Goal: Find specific page/section: Find specific page/section

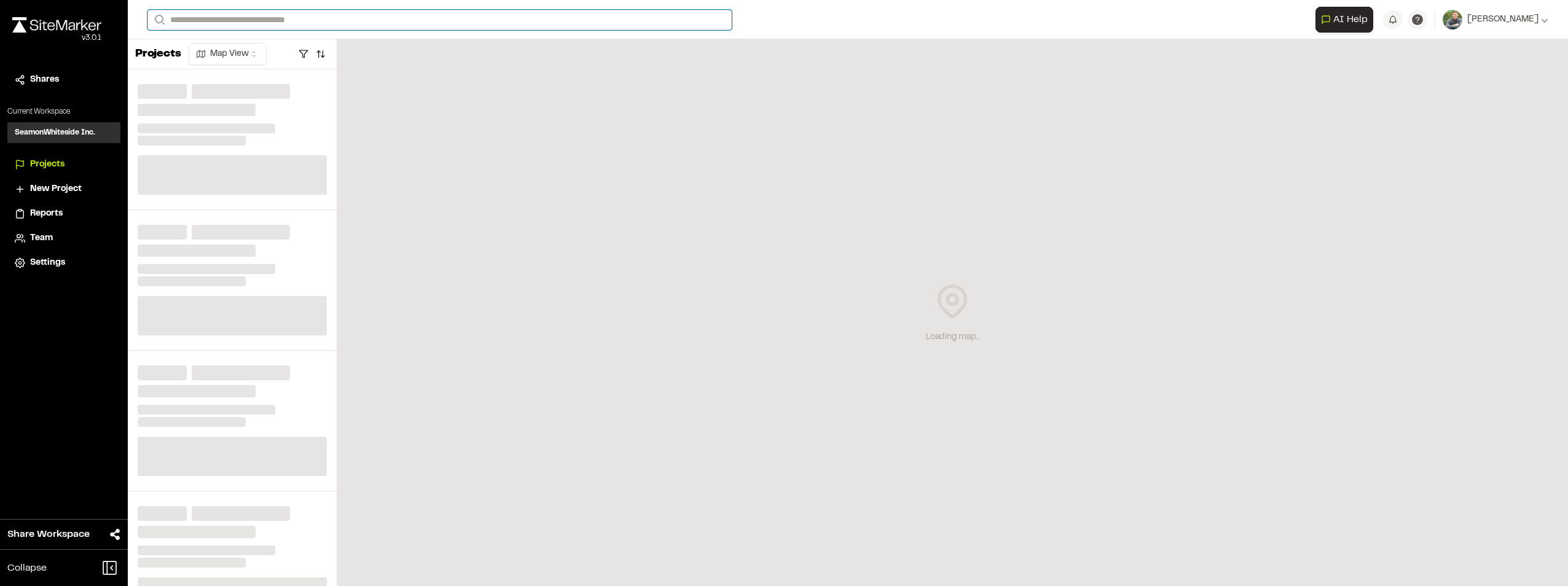
click at [304, 20] on input "Search" at bounding box center [439, 19] width 584 height 20
click at [340, 22] on input "Search" at bounding box center [439, 19] width 584 height 20
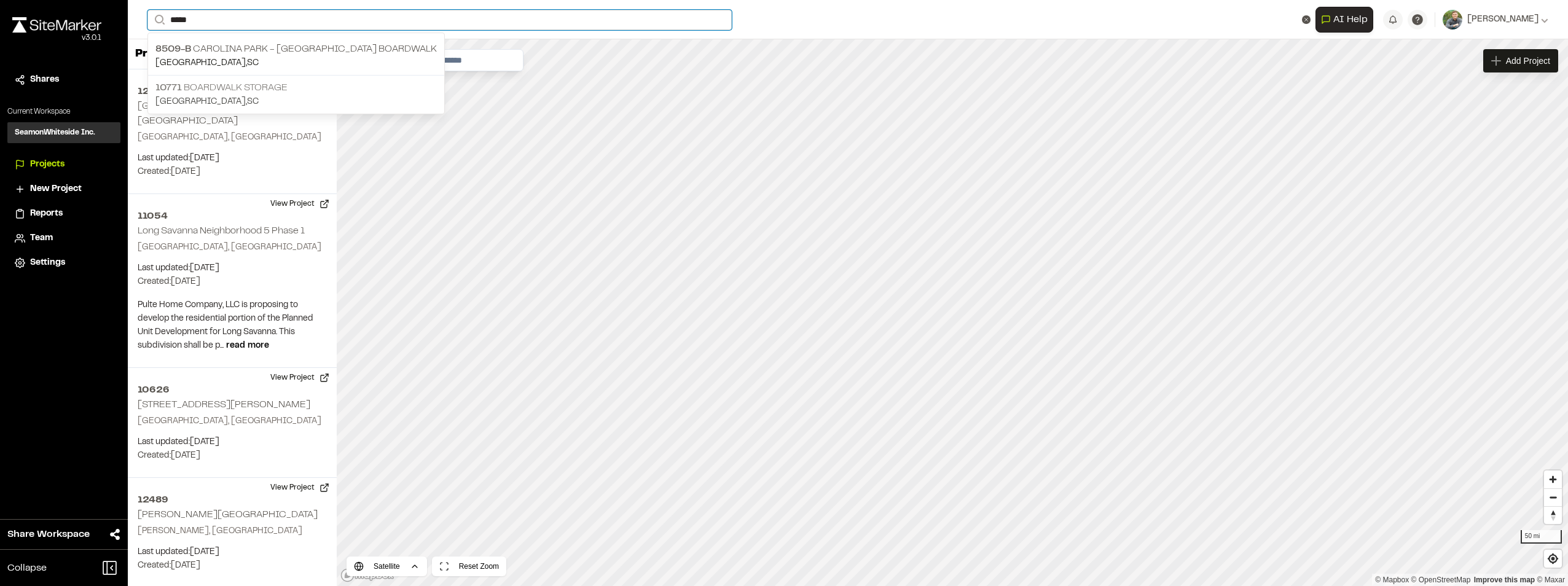
type input "*****"
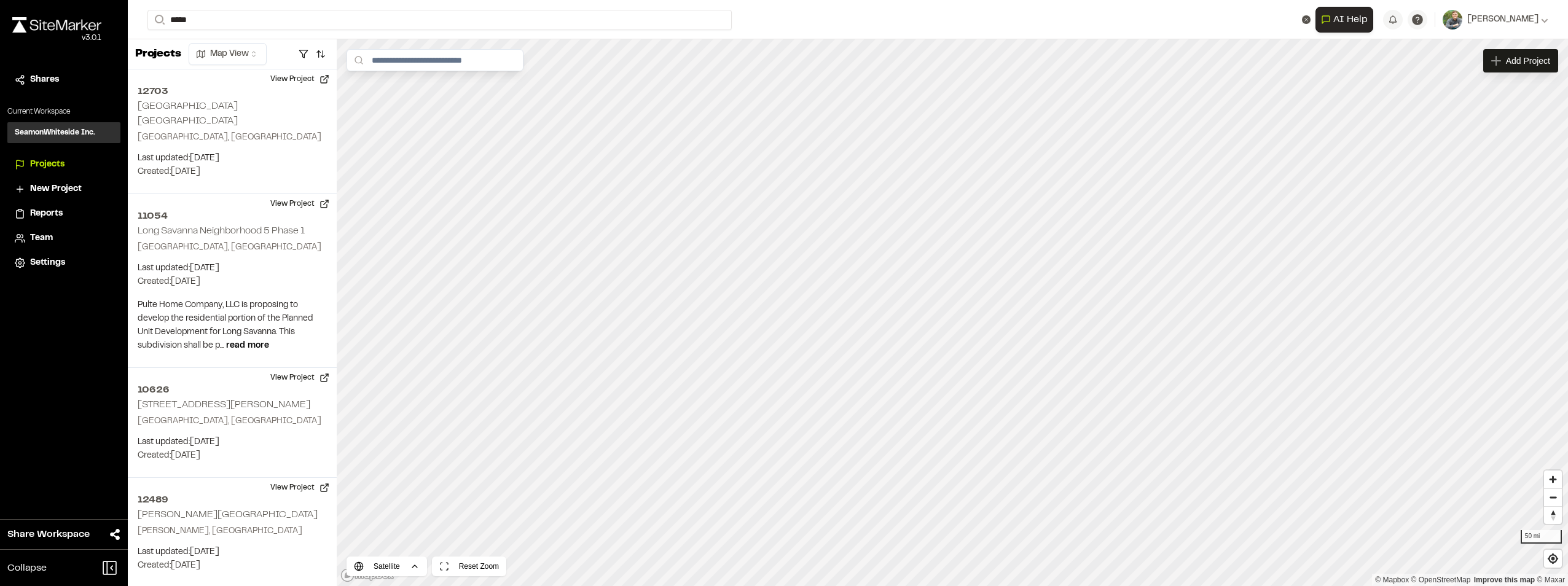
click at [276, 86] on p "10771 Boardwalk Storage" at bounding box center [296, 87] width 281 height 15
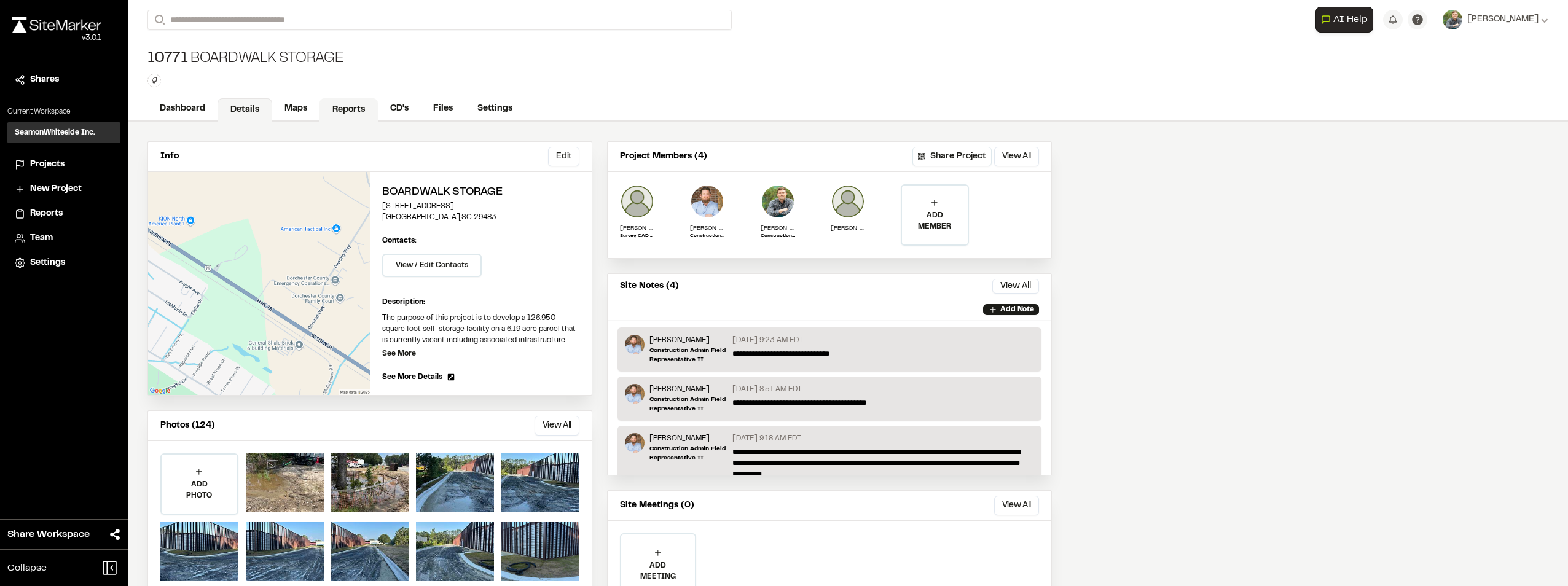
click at [355, 115] on link "Reports" at bounding box center [349, 110] width 59 height 23
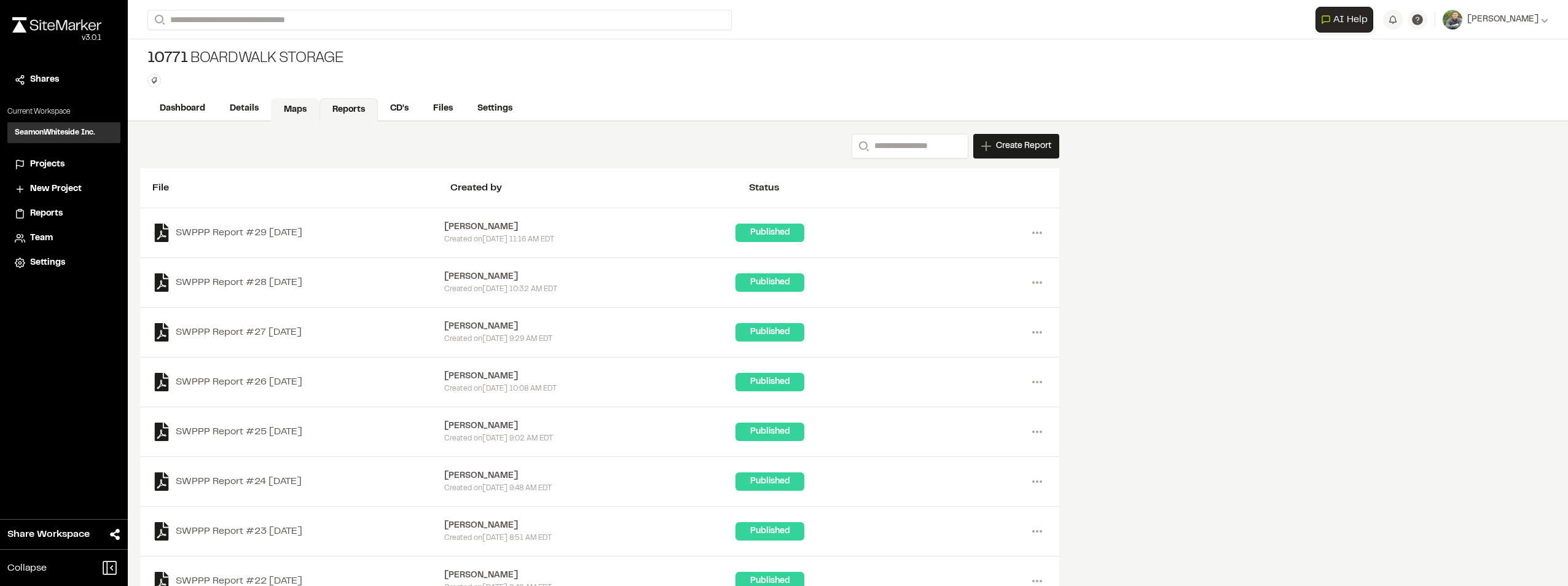
click at [293, 109] on link "Maps" at bounding box center [295, 110] width 48 height 23
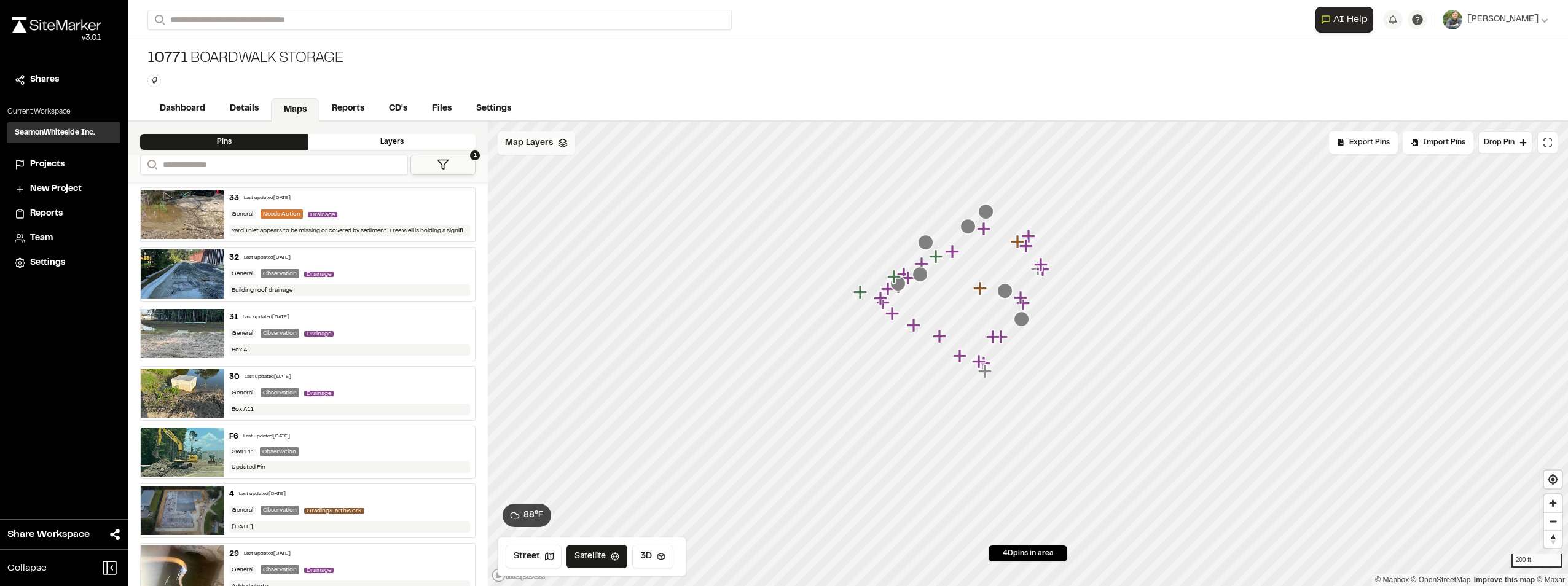
click at [564, 148] on icon at bounding box center [563, 142] width 9 height 9
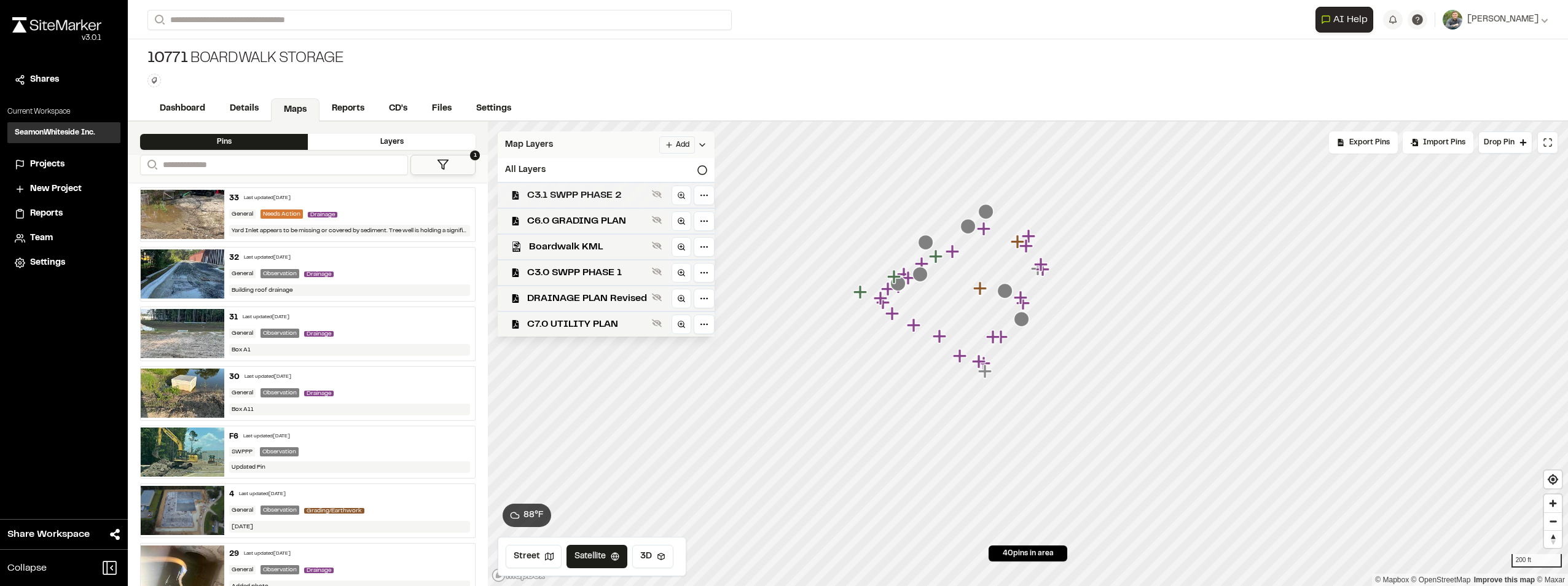
click at [583, 194] on span "C3.1 SWPP PHASE 2" at bounding box center [587, 195] width 120 height 15
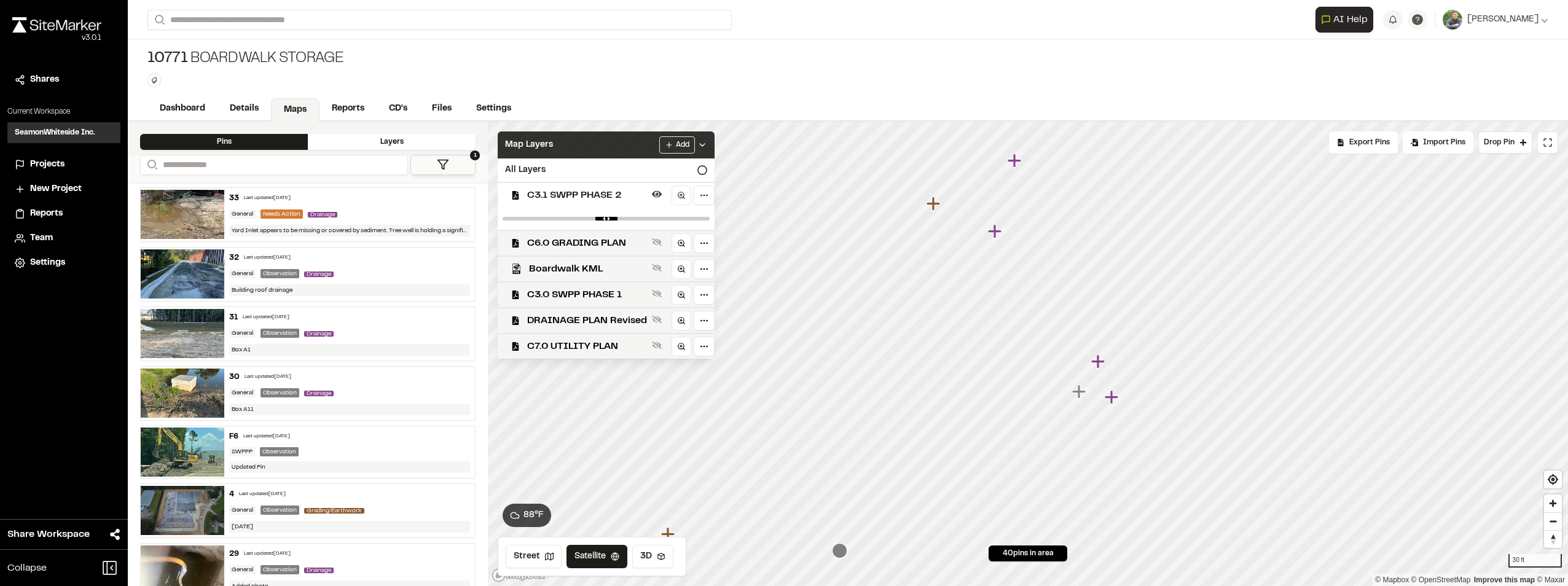
click at [1016, 162] on icon "Map marker" at bounding box center [1015, 161] width 14 height 14
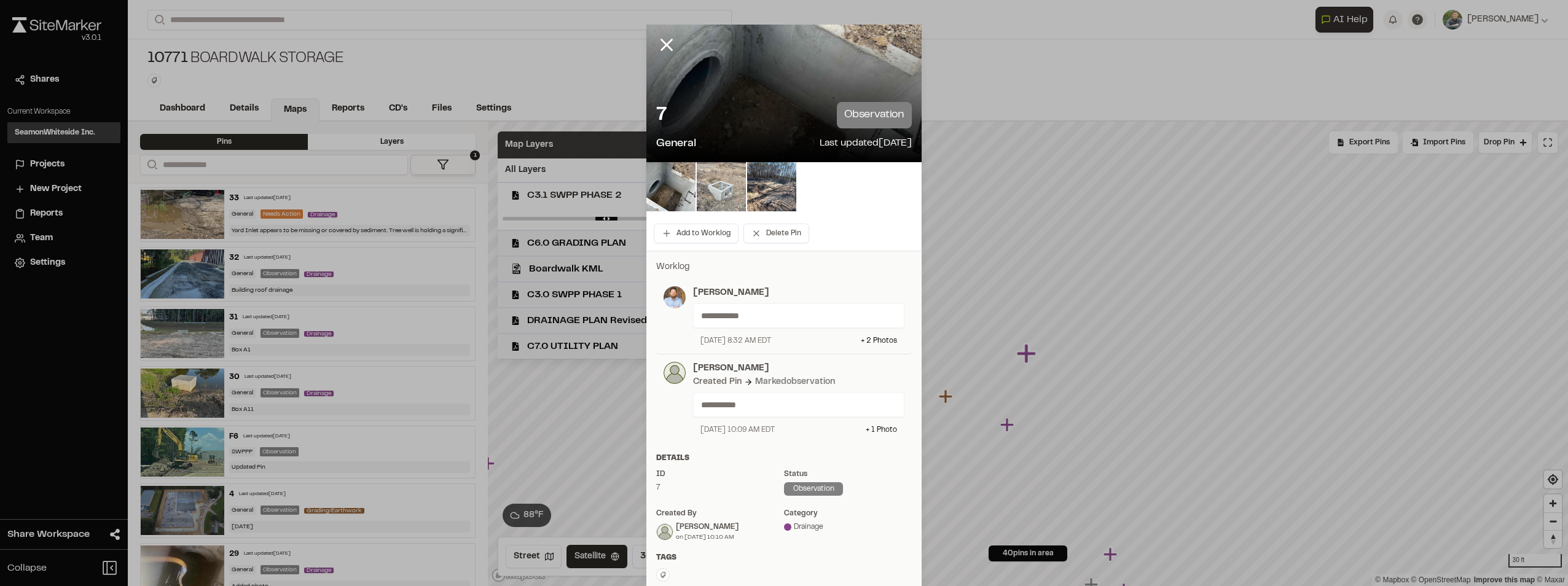
click at [731, 195] on img at bounding box center [721, 186] width 49 height 49
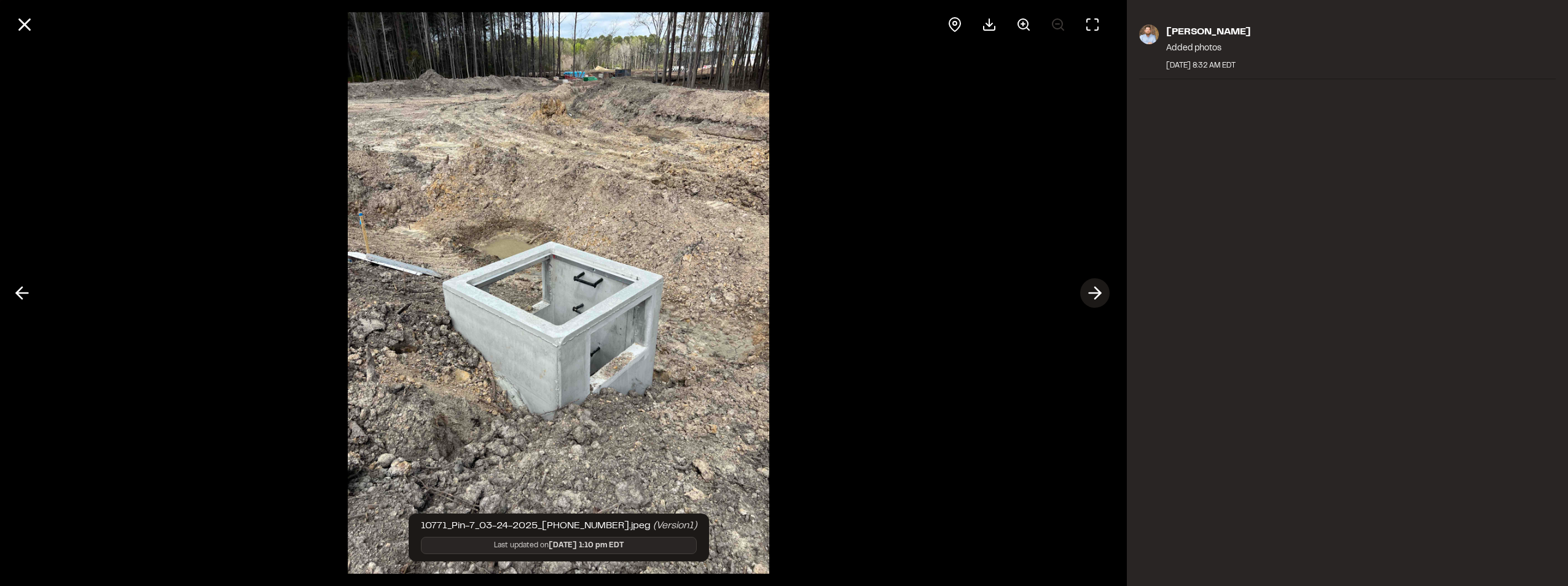
click at [1089, 291] on icon at bounding box center [1094, 293] width 20 height 21
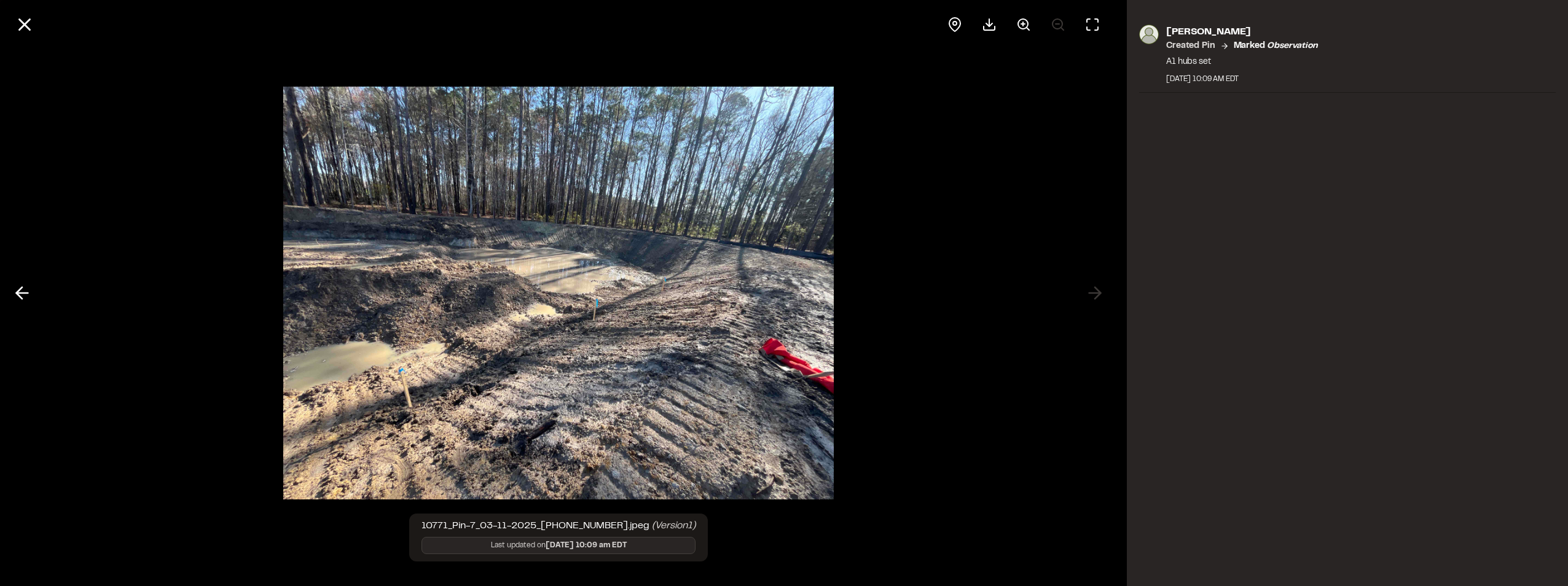
click at [1089, 291] on div at bounding box center [558, 293] width 1117 height 586
click at [18, 22] on icon at bounding box center [24, 24] width 21 height 21
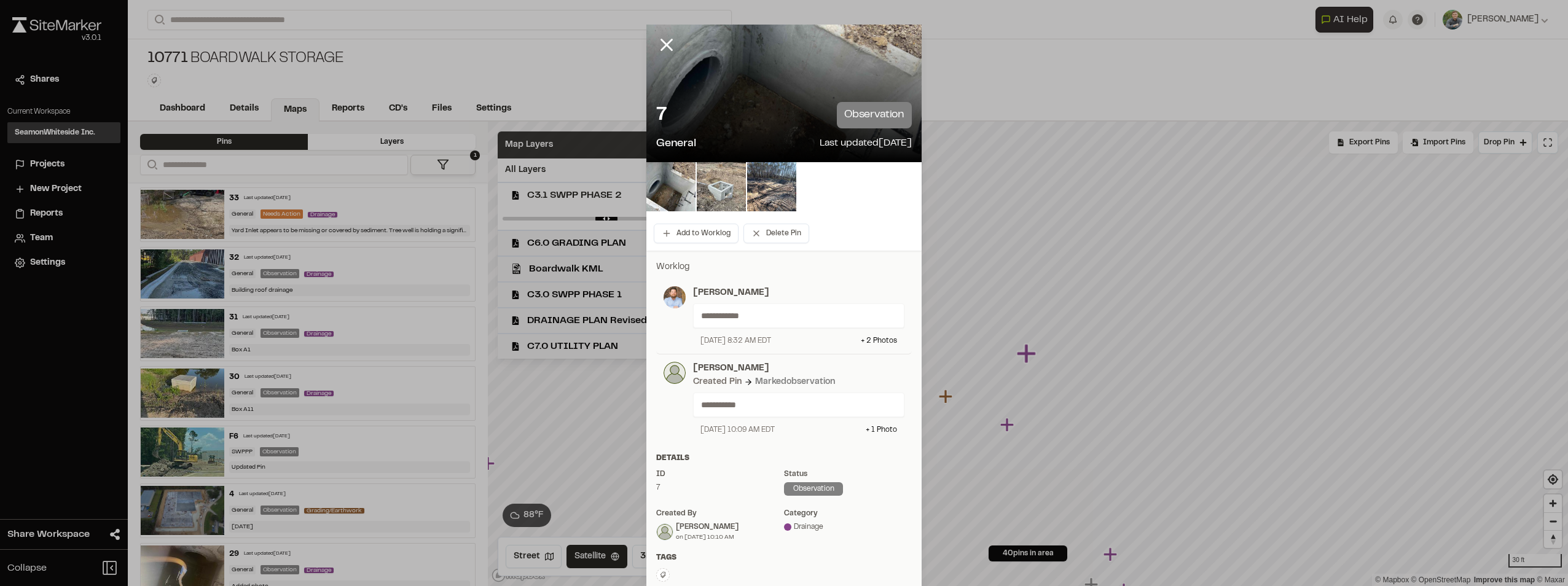
click at [659, 44] on icon at bounding box center [666, 45] width 21 height 21
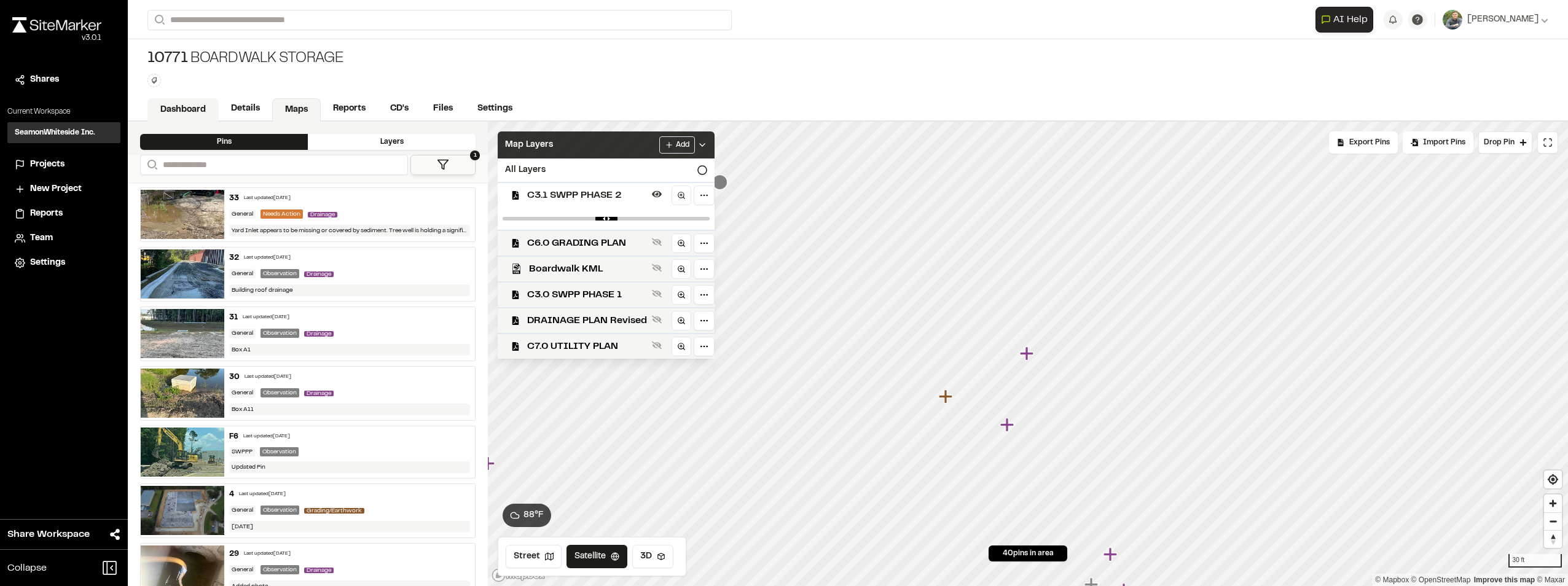
click at [186, 106] on link "Dashboard" at bounding box center [183, 110] width 72 height 23
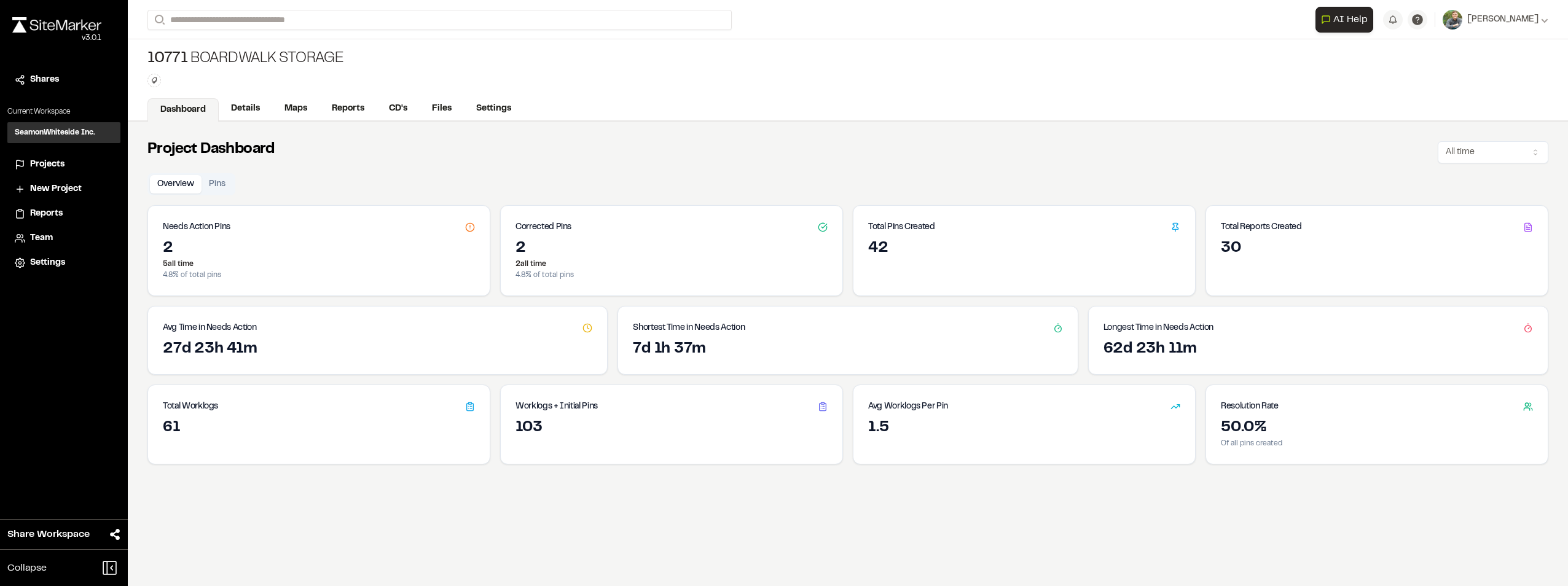
click at [193, 107] on link "Dashboard" at bounding box center [183, 110] width 72 height 23
click at [196, 108] on link "Dashboard" at bounding box center [183, 110] width 72 height 23
click at [60, 165] on span "Projects" at bounding box center [47, 165] width 35 height 14
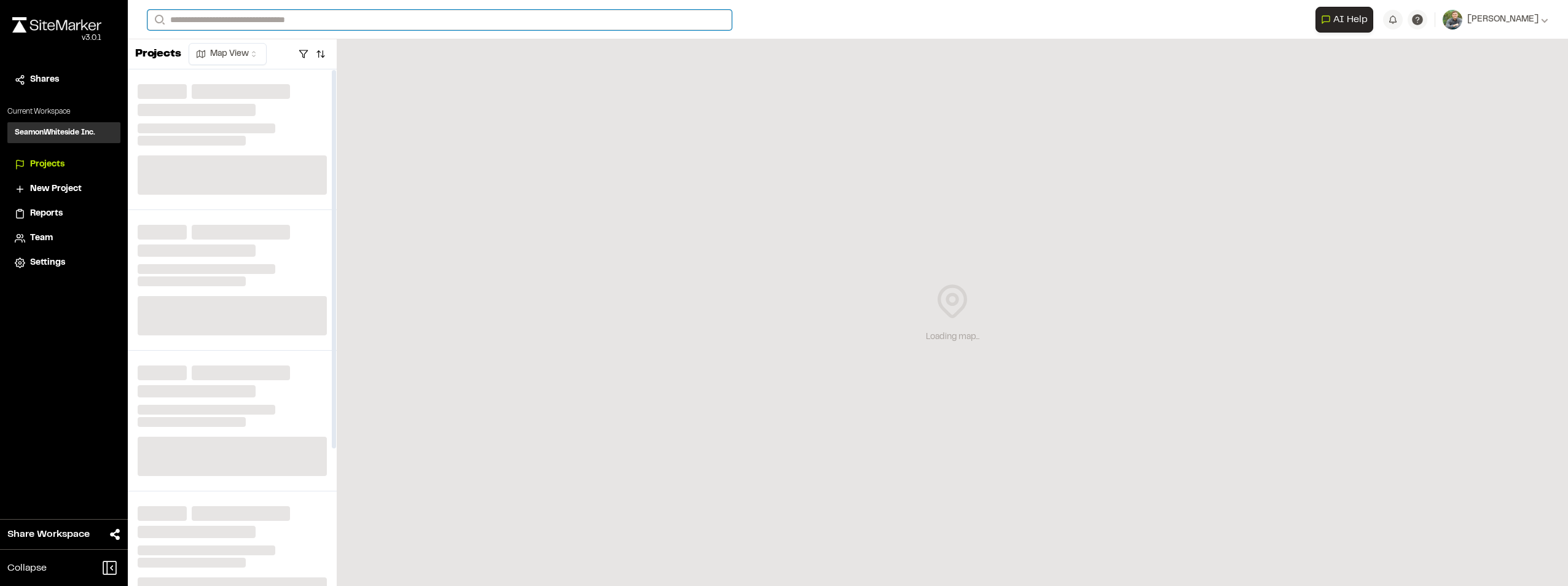
click at [242, 18] on input "Search" at bounding box center [439, 19] width 584 height 20
click at [280, 22] on input "Search" at bounding box center [439, 19] width 584 height 20
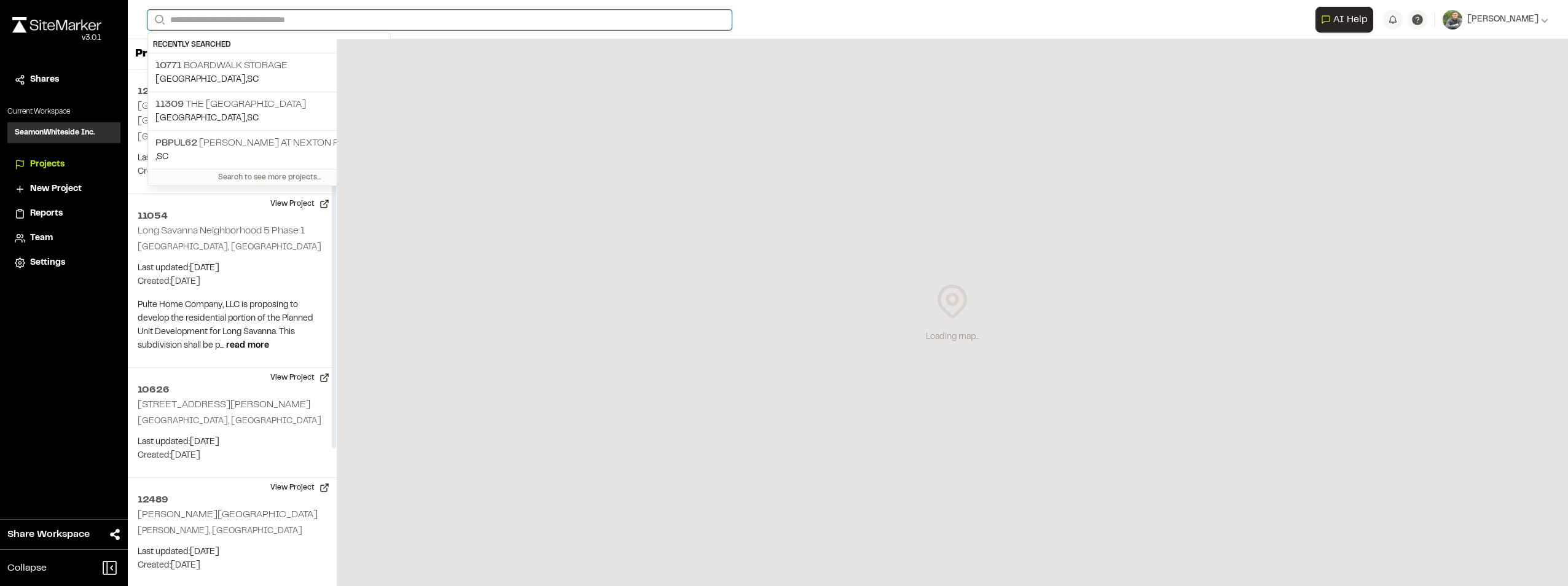
click at [280, 22] on input "Search" at bounding box center [439, 19] width 584 height 20
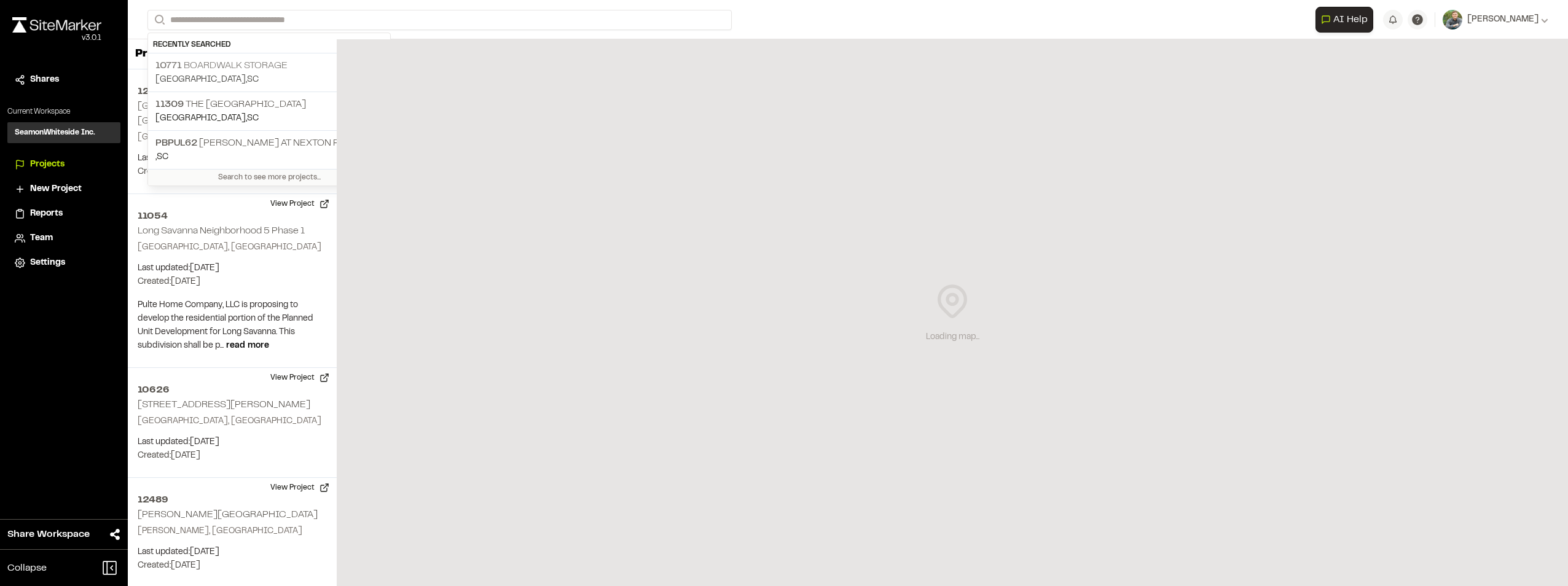
click at [260, 59] on p "10771 Boardwalk Storage" at bounding box center [268, 66] width 227 height 15
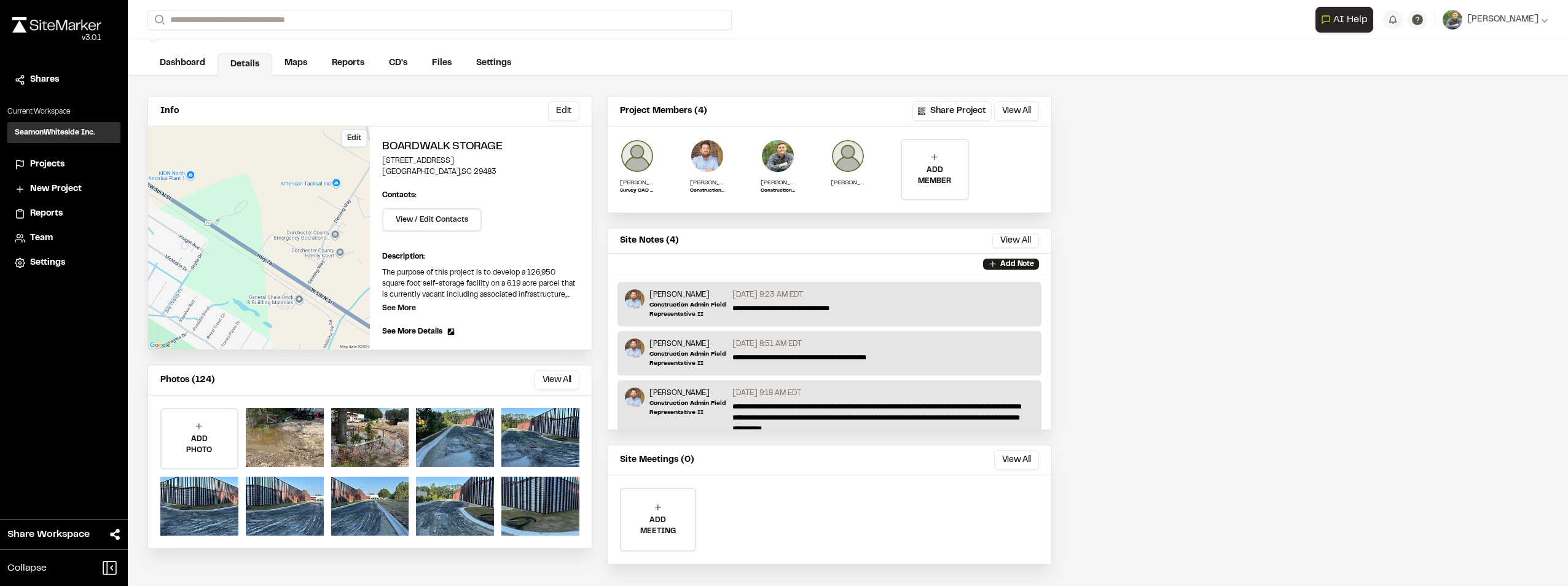
scroll to position [59, 0]
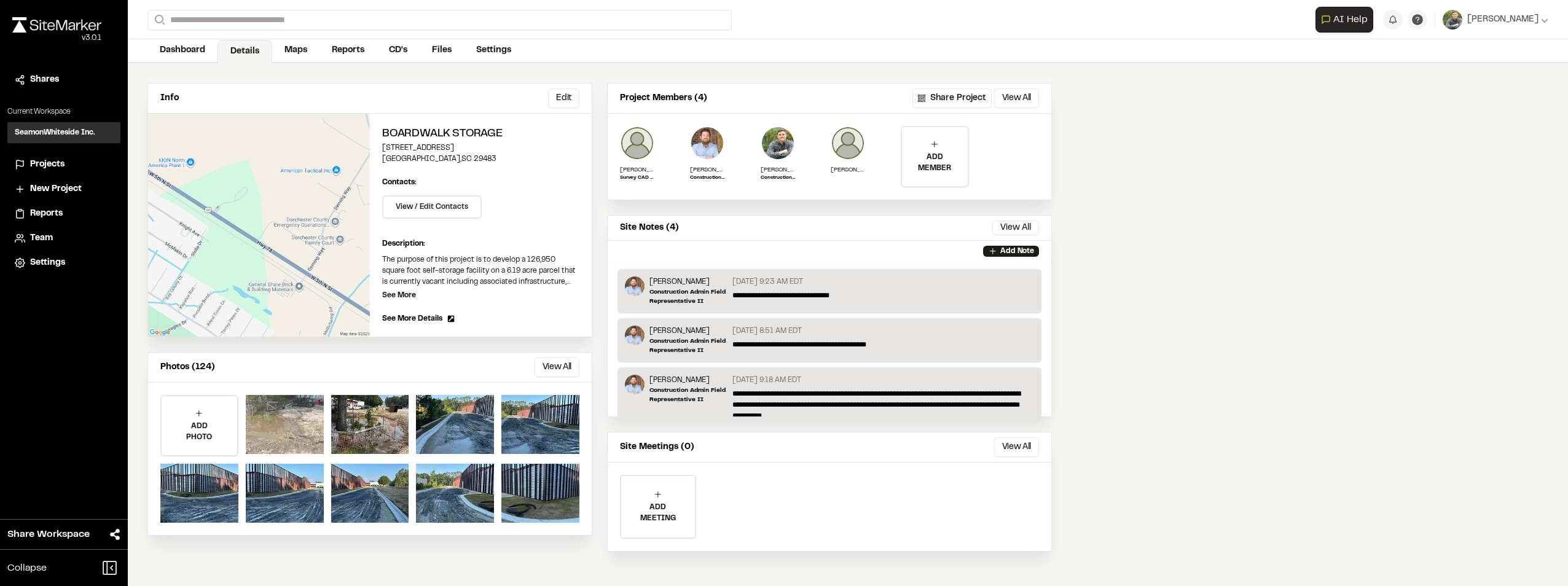
click at [302, 419] on div at bounding box center [285, 425] width 78 height 59
click at [565, 357] on button "View All" at bounding box center [557, 367] width 45 height 20
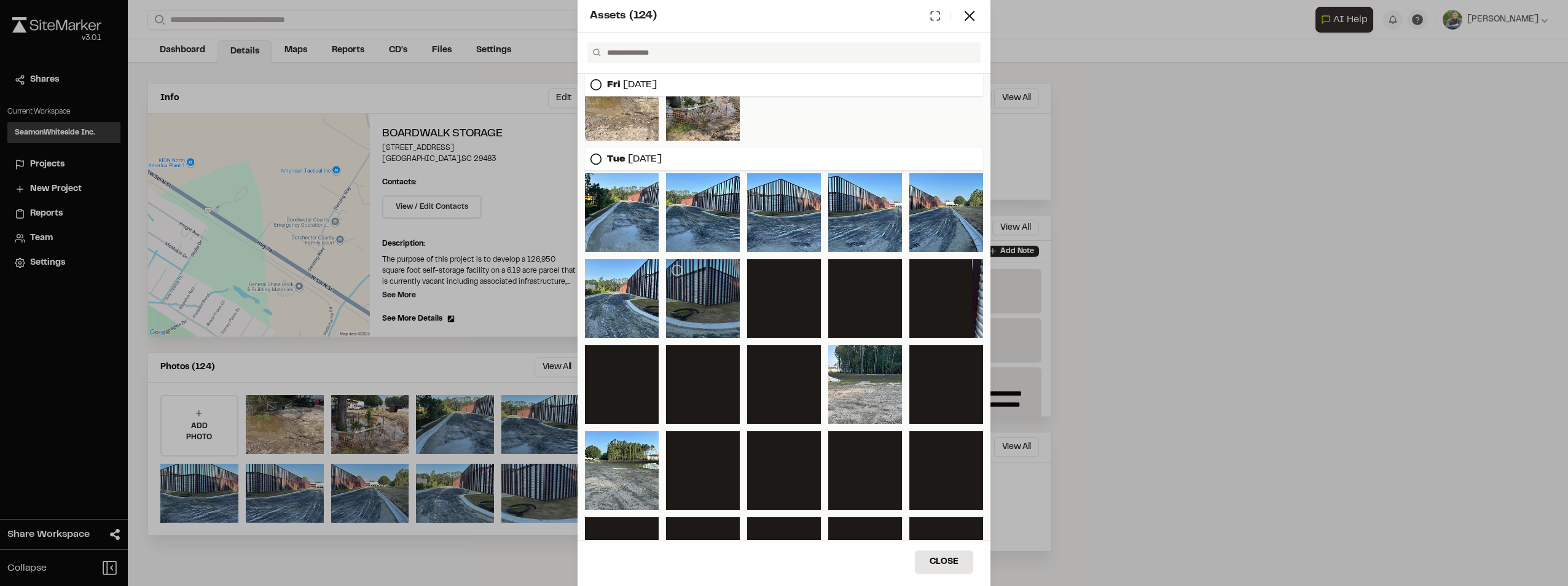
scroll to position [61, 0]
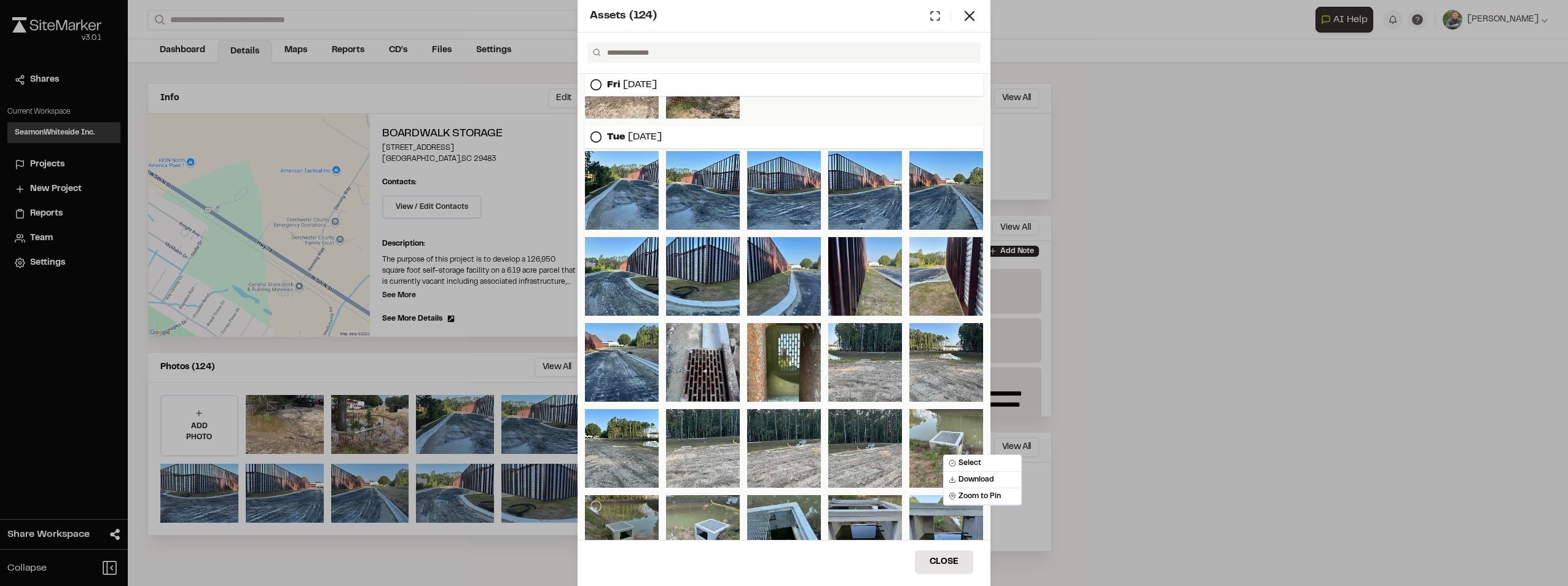
drag, startPoint x: 943, startPoint y: 455, endPoint x: 625, endPoint y: 511, distance: 322.9
click at [625, 511] on div at bounding box center [784, 406] width 398 height 509
click at [625, 511] on div at bounding box center [621, 534] width 73 height 79
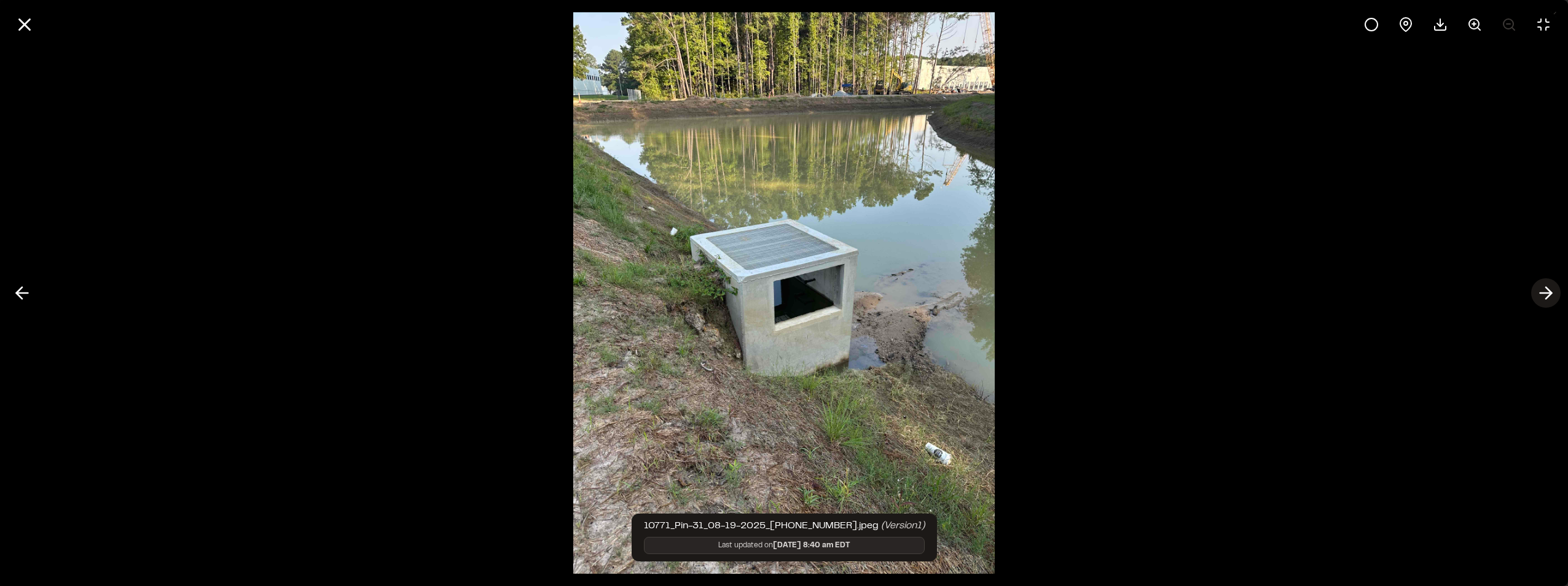
click at [1543, 286] on icon at bounding box center [1546, 293] width 20 height 21
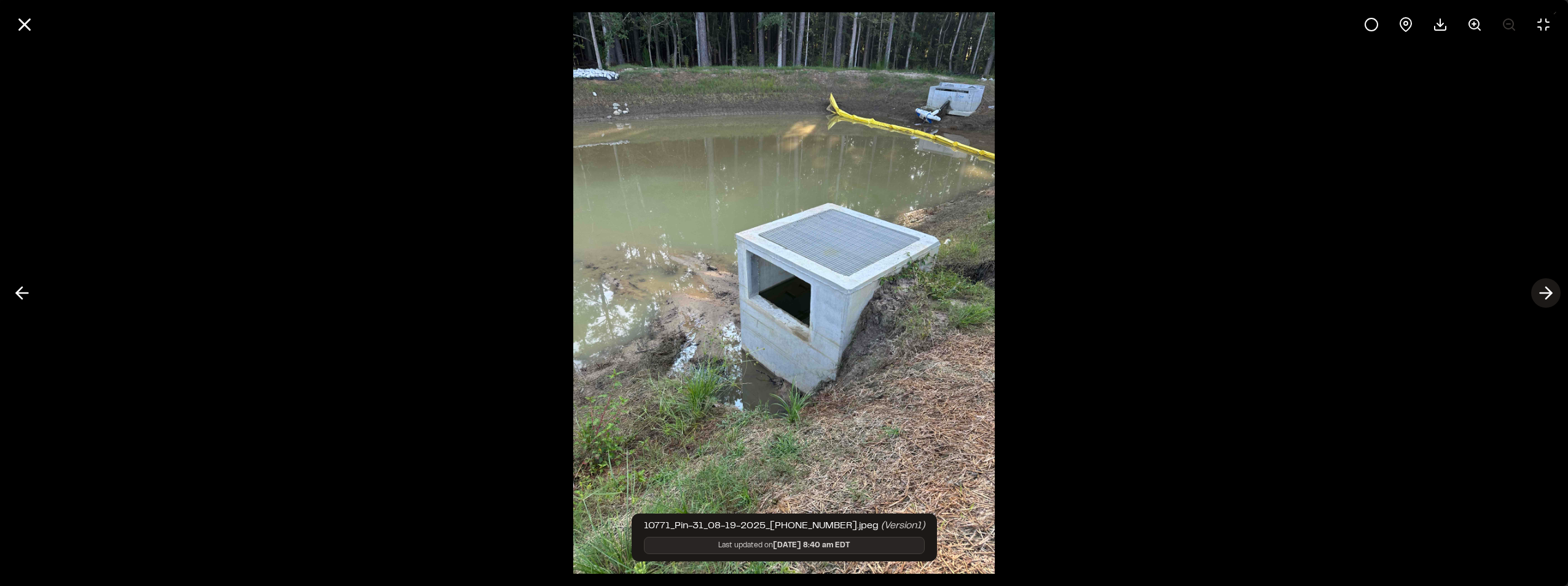
click at [1540, 285] on icon at bounding box center [1546, 293] width 20 height 21
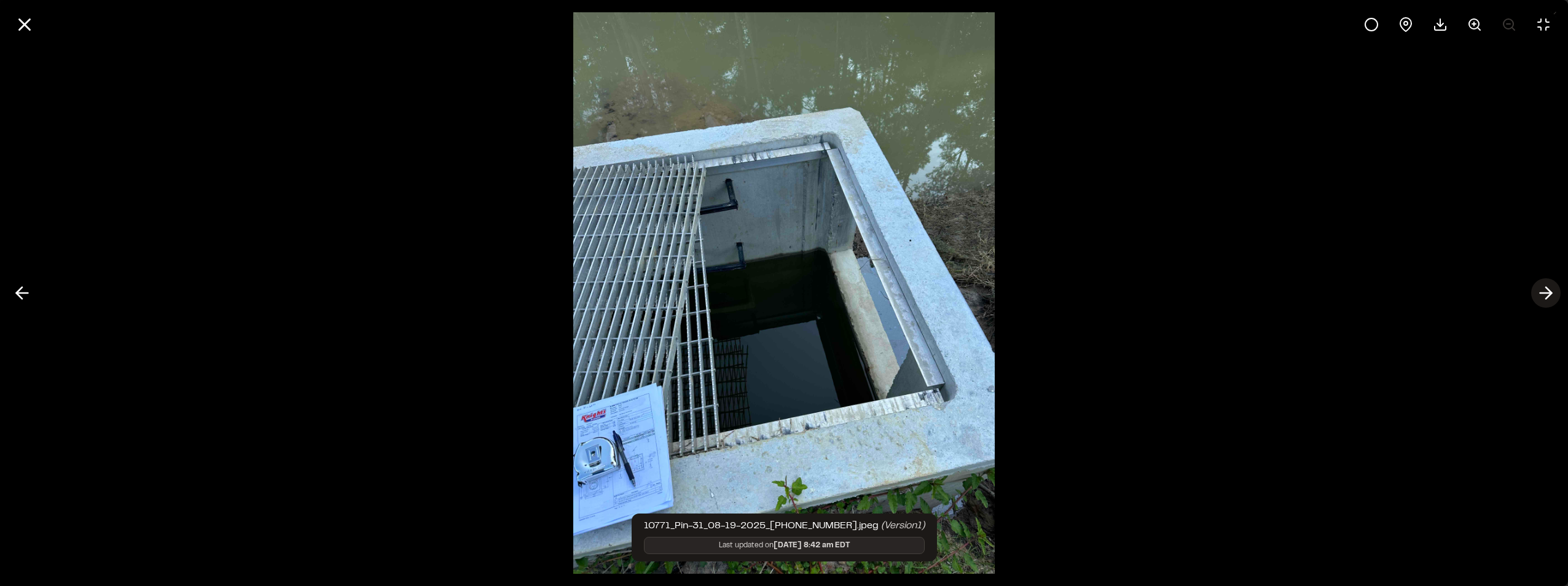
click at [1541, 288] on icon at bounding box center [1546, 293] width 20 height 21
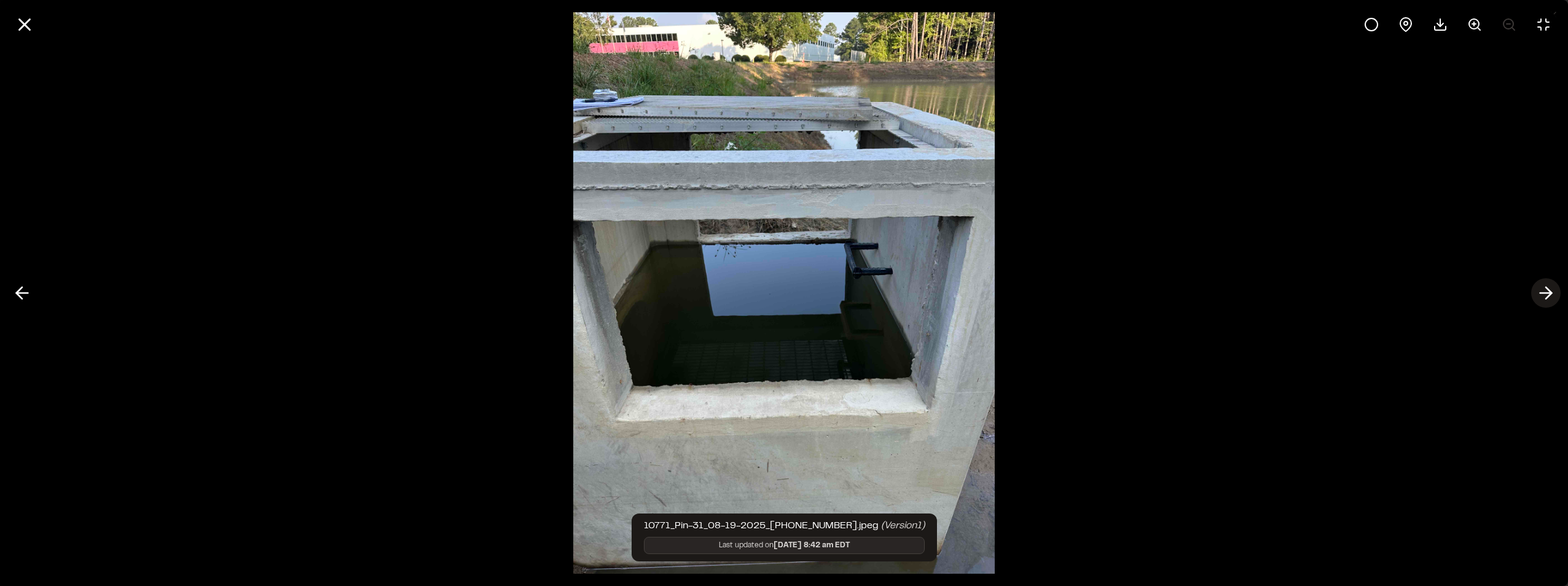
click at [1540, 288] on icon at bounding box center [1546, 293] width 20 height 21
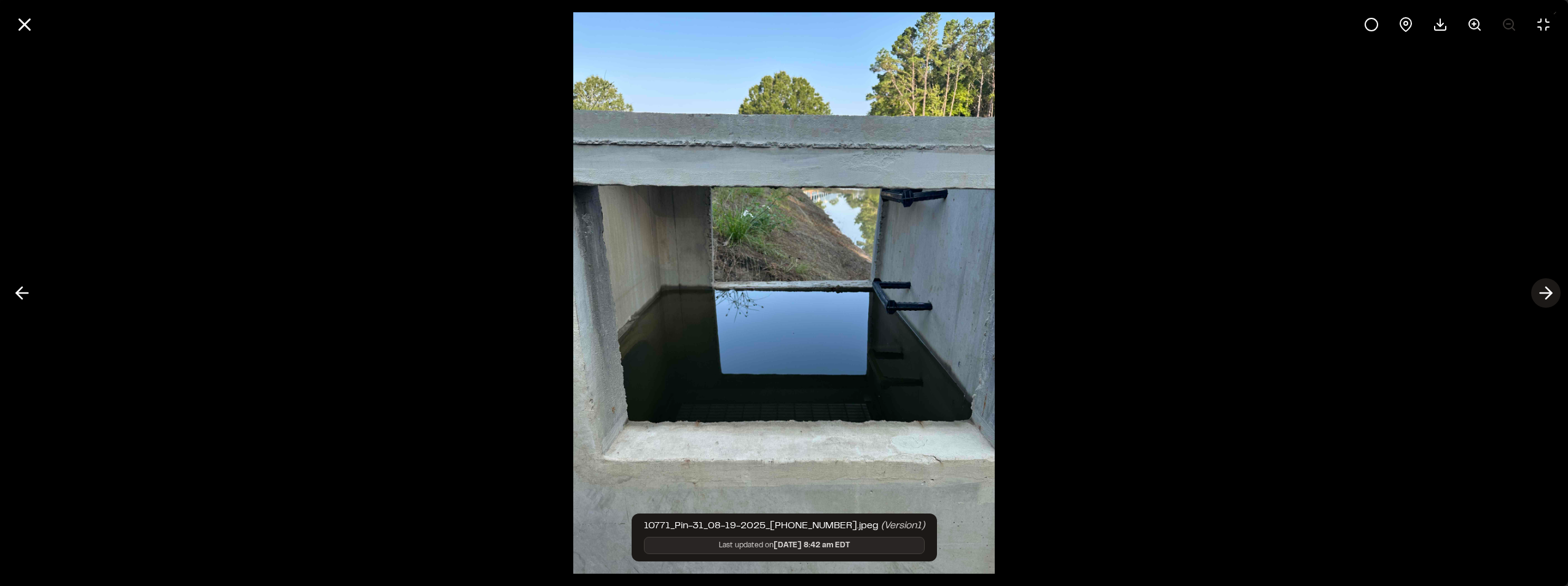
click at [1539, 287] on icon at bounding box center [1546, 293] width 20 height 21
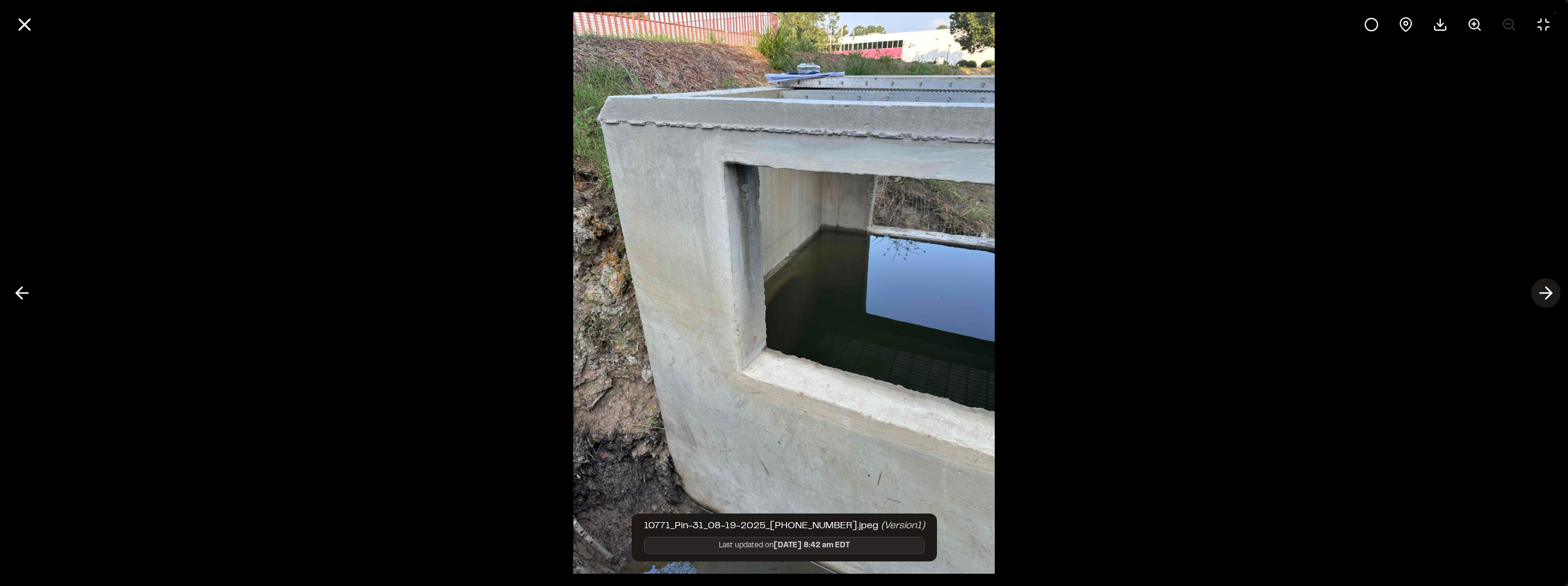
click at [1539, 287] on icon at bounding box center [1546, 293] width 20 height 21
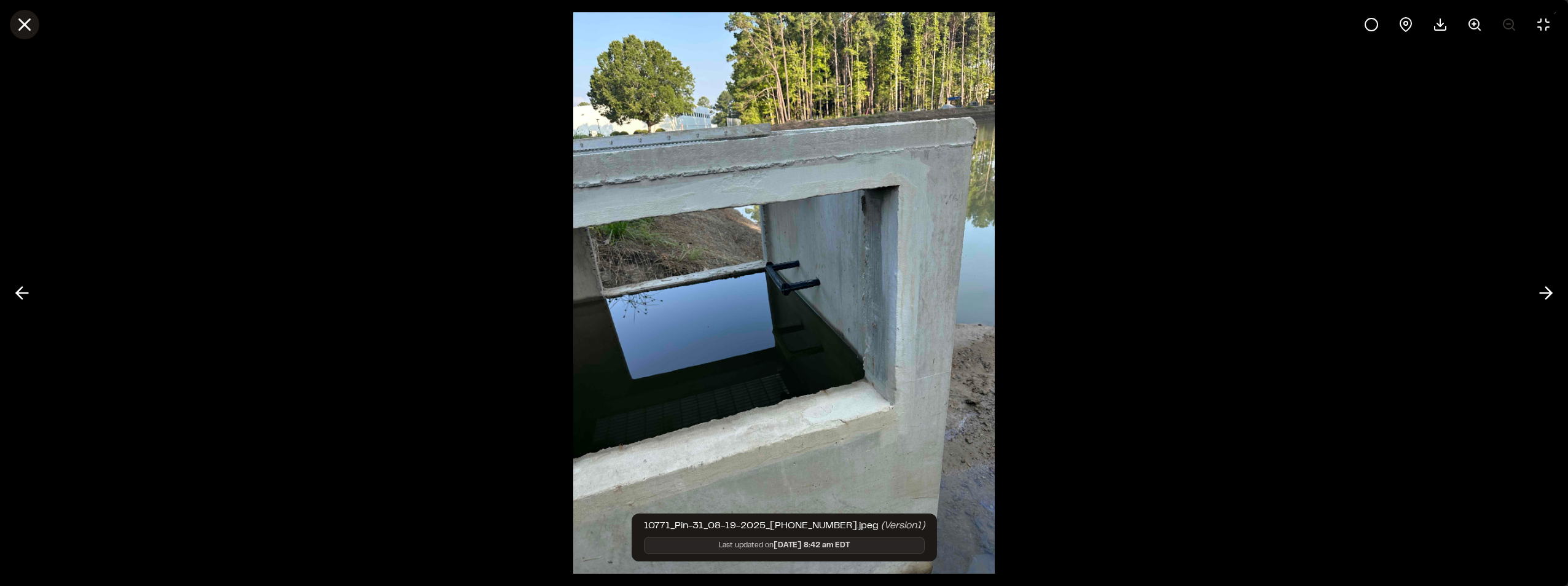
click at [32, 23] on icon at bounding box center [24, 24] width 21 height 21
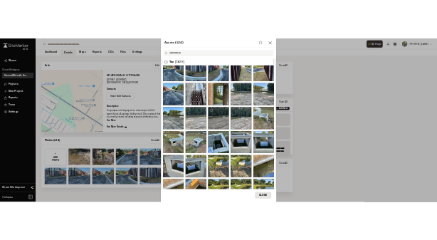
scroll to position [285, 0]
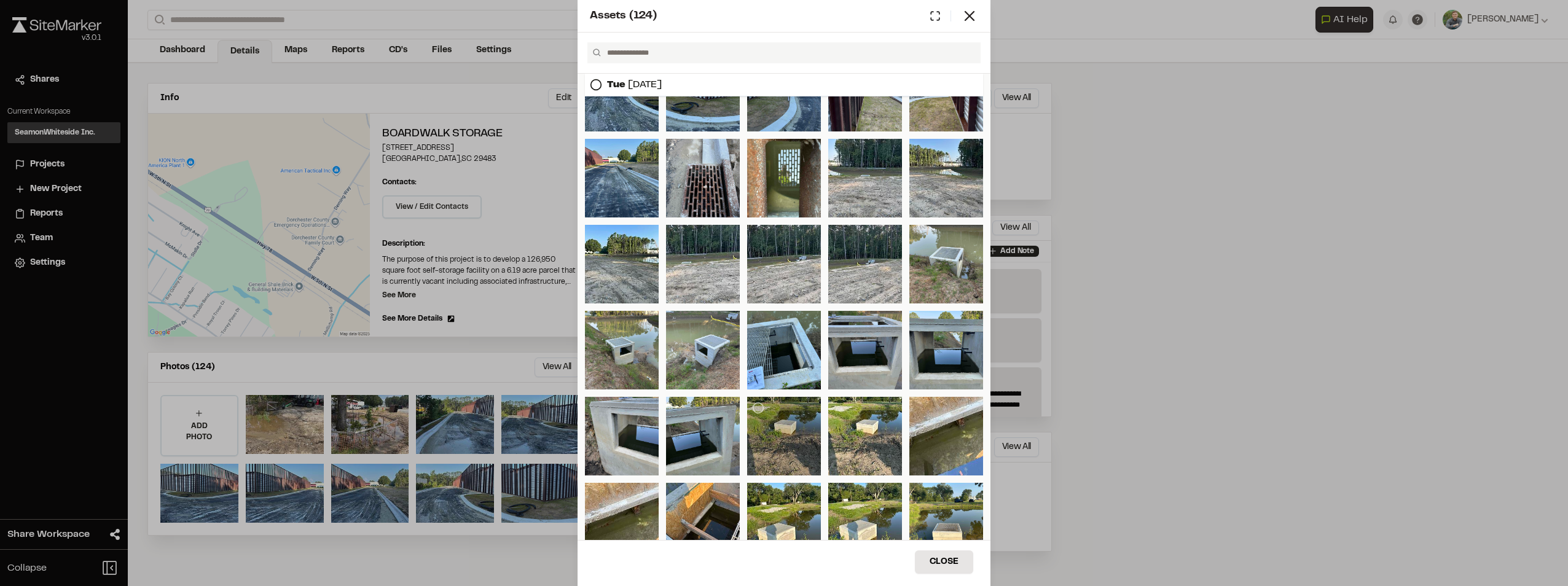
click at [788, 474] on div at bounding box center [784, 436] width 73 height 79
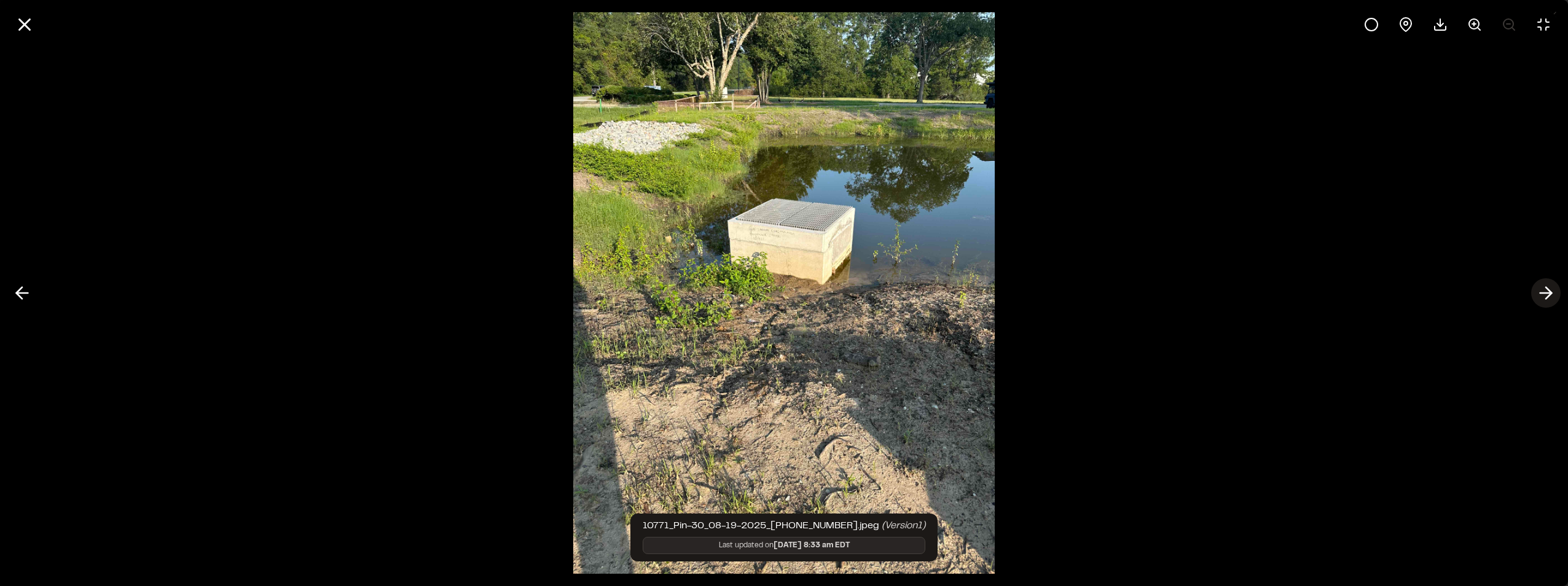
click at [1543, 289] on icon at bounding box center [1546, 293] width 20 height 21
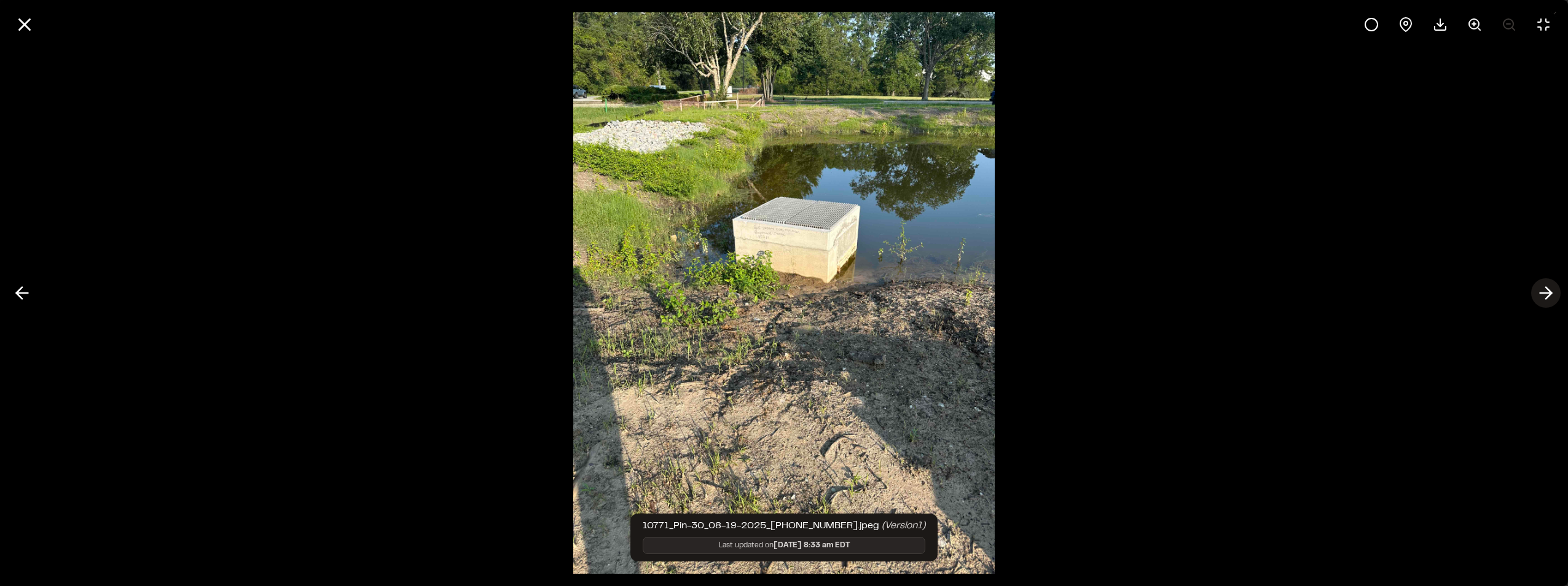
click at [1542, 290] on icon at bounding box center [1546, 293] width 20 height 21
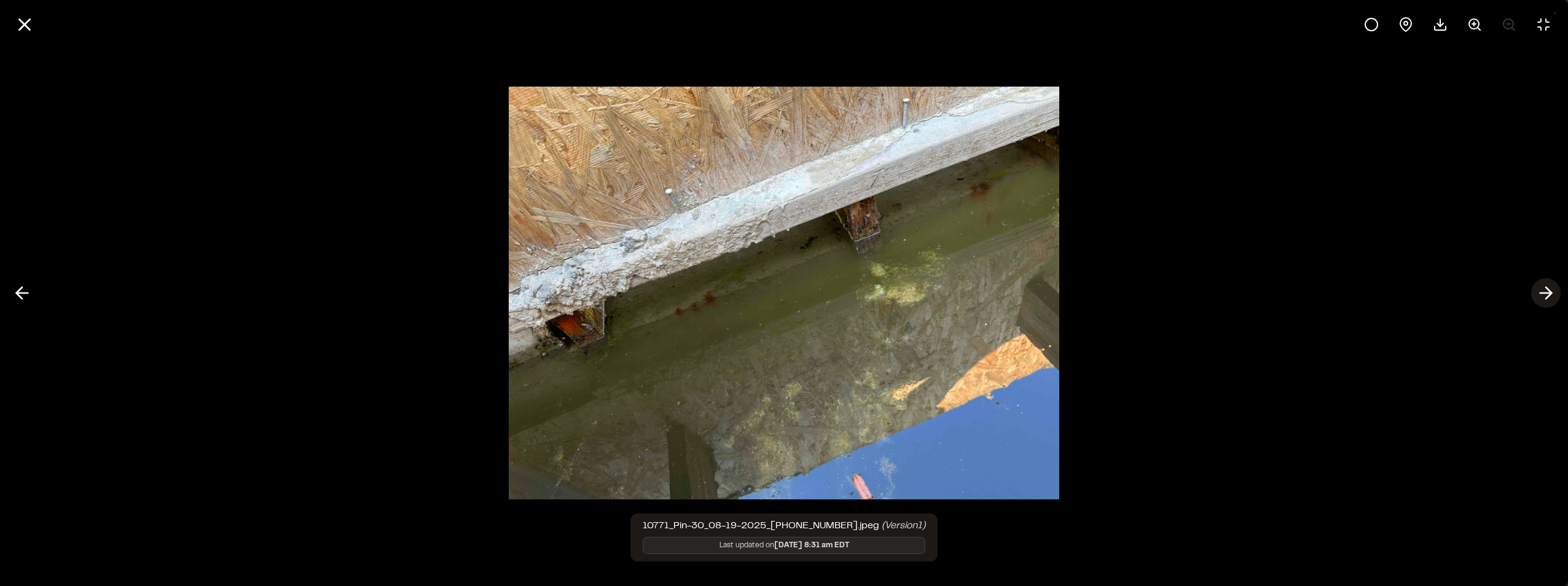
click at [1542, 290] on icon at bounding box center [1546, 293] width 20 height 21
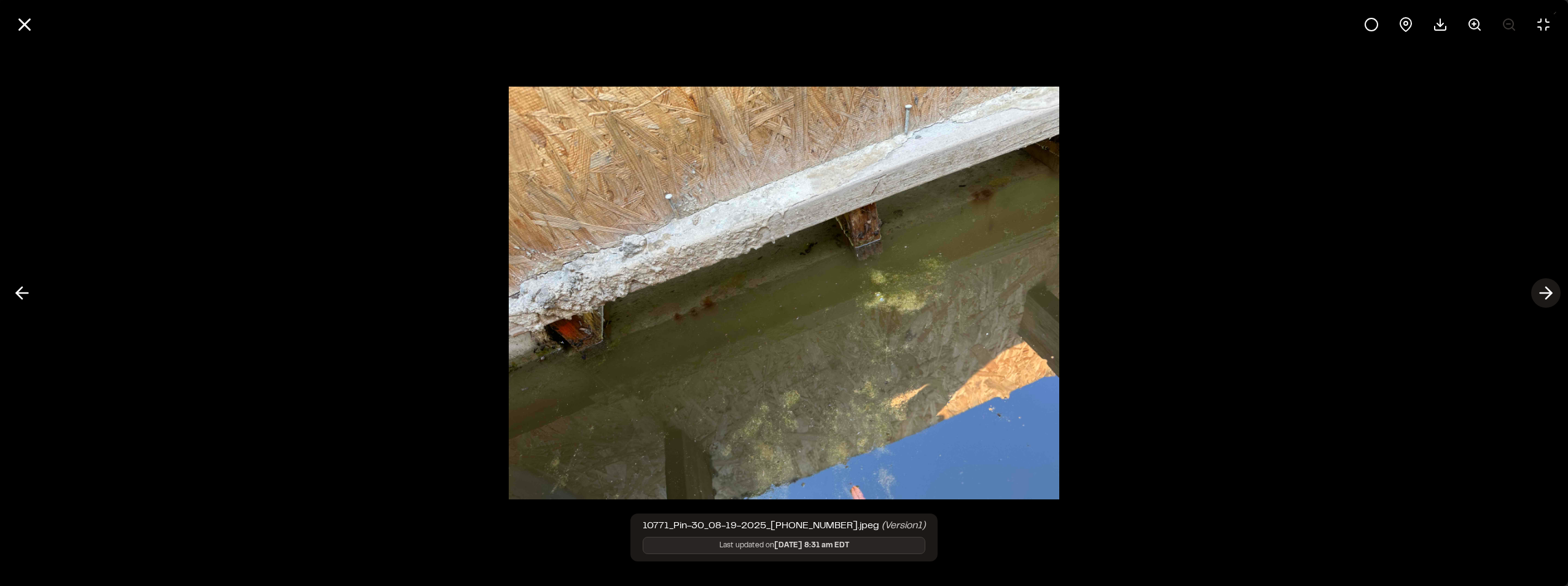
click at [1542, 290] on icon at bounding box center [1546, 293] width 20 height 21
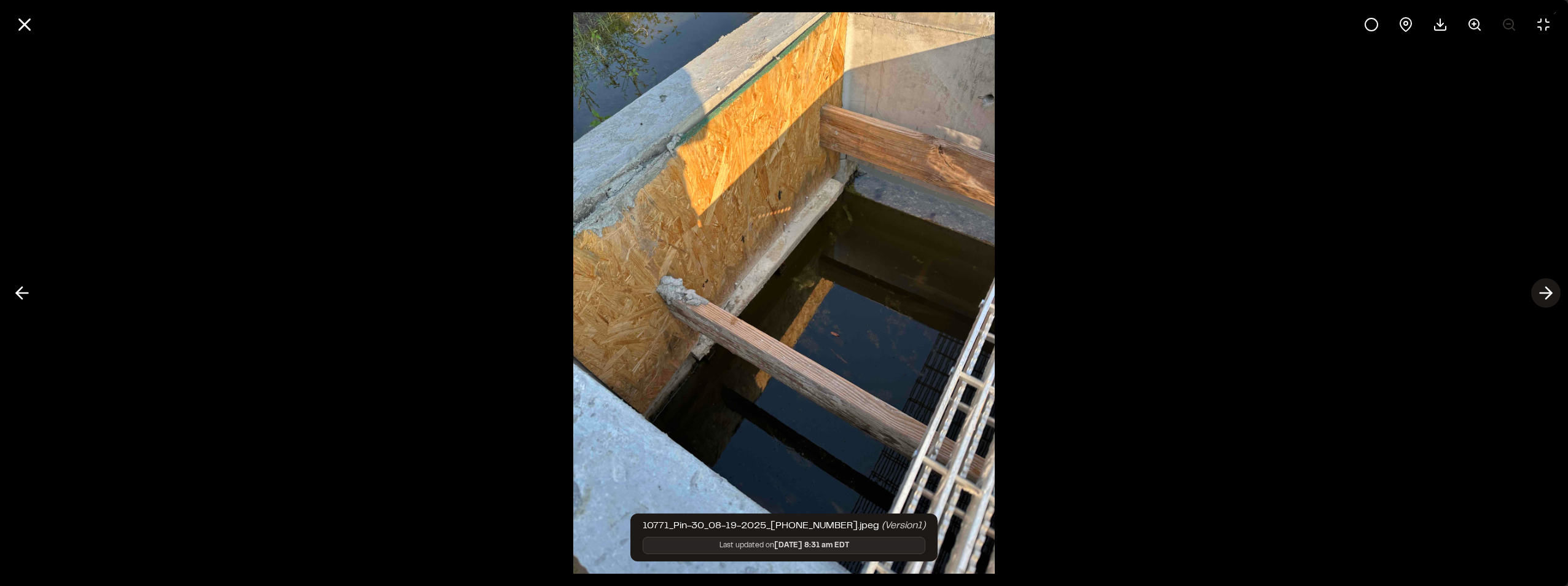
click at [1542, 290] on icon at bounding box center [1546, 293] width 20 height 21
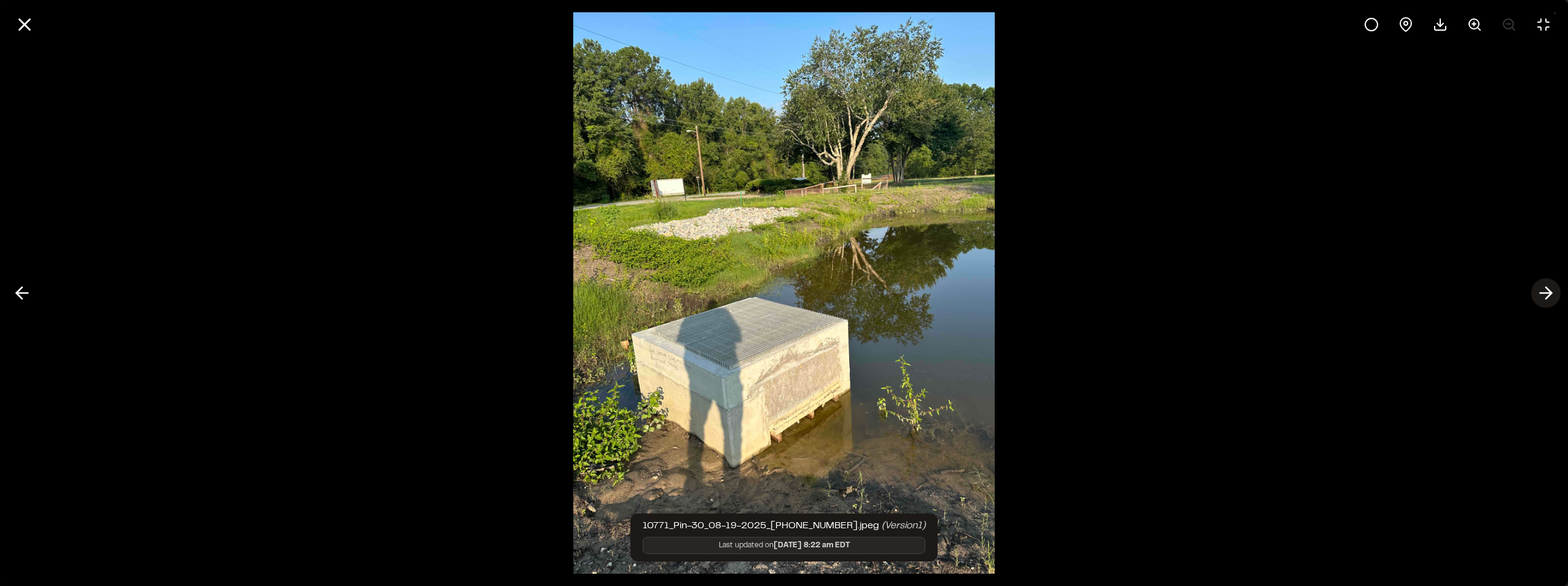
click at [1542, 290] on icon at bounding box center [1546, 293] width 20 height 21
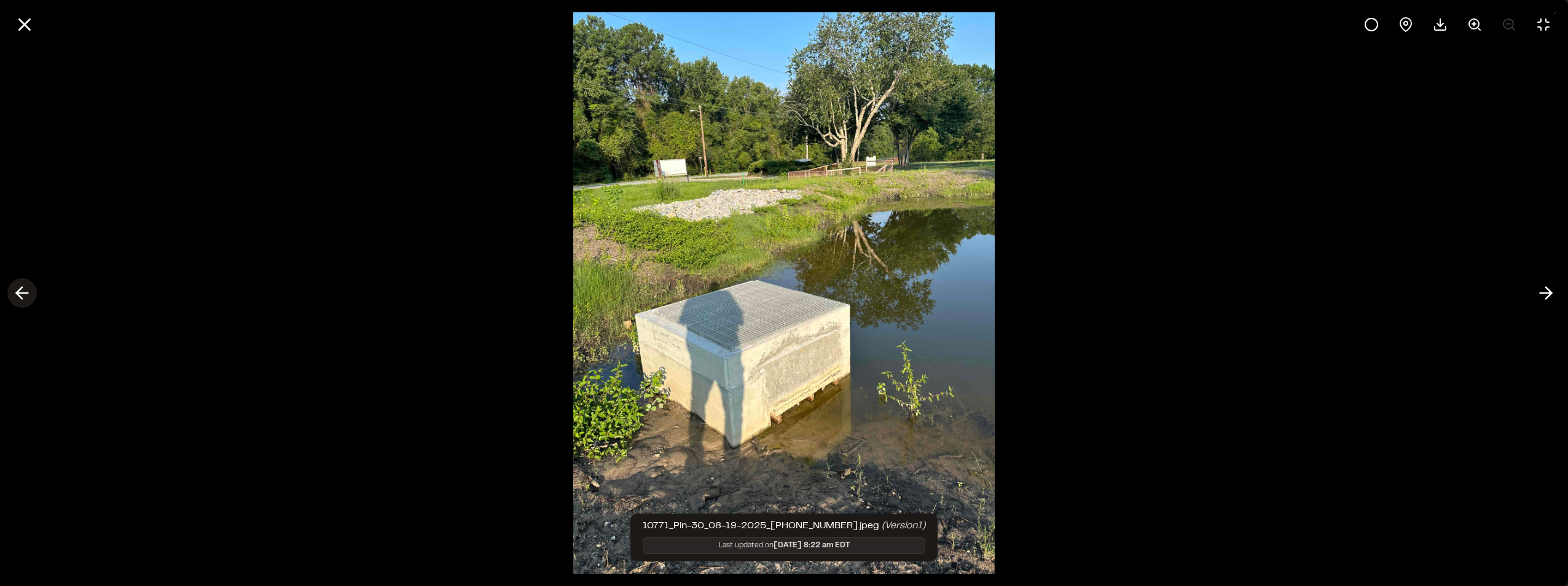
click at [29, 293] on icon at bounding box center [22, 293] width 20 height 21
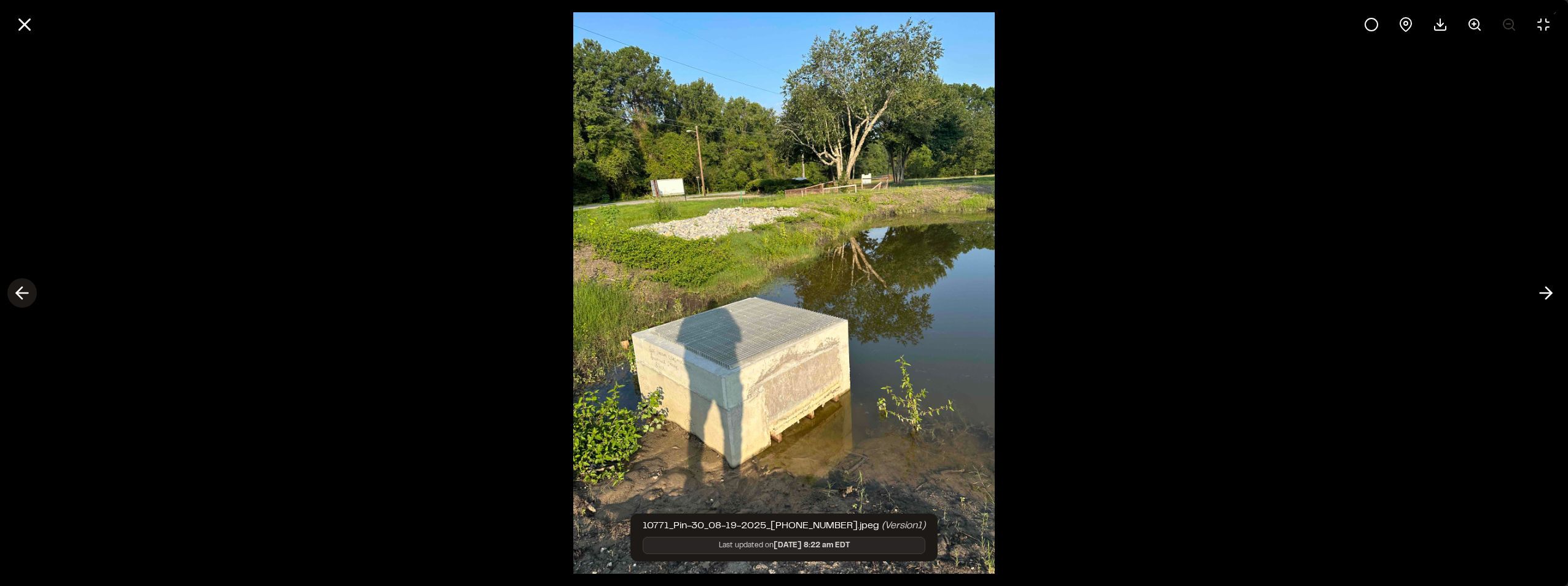
click at [29, 293] on icon at bounding box center [22, 293] width 20 height 21
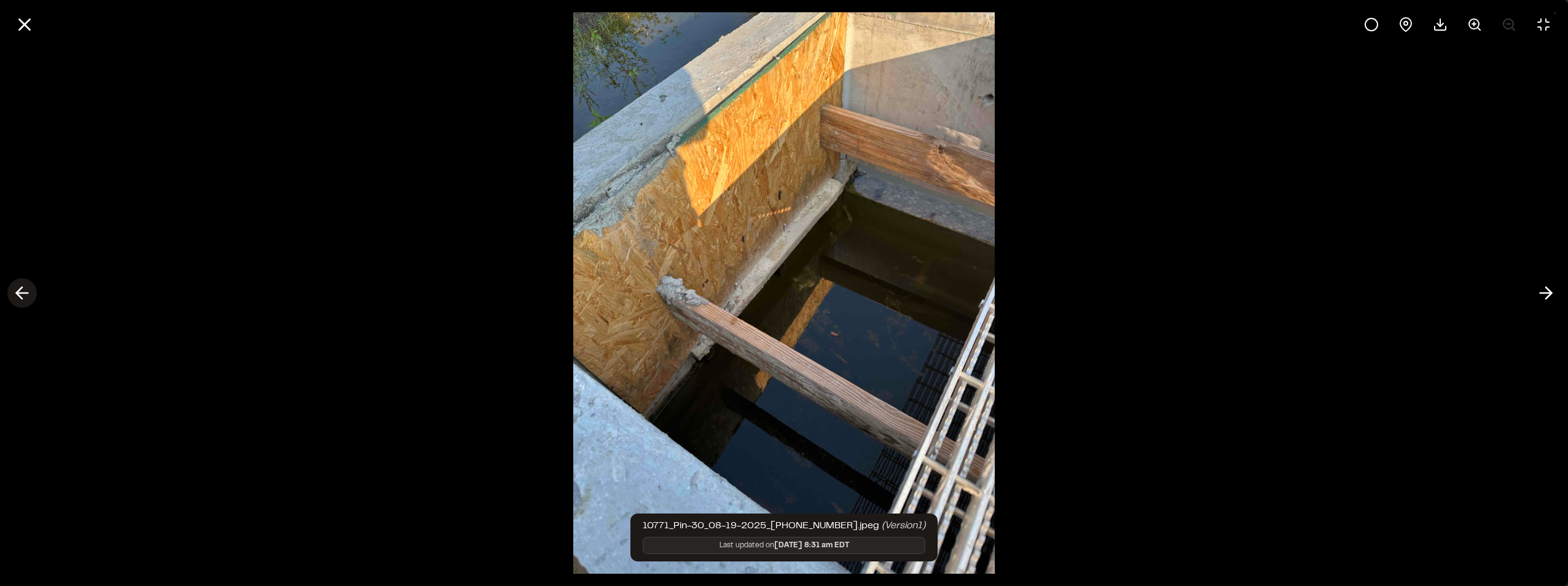
click at [29, 293] on icon at bounding box center [22, 293] width 20 height 21
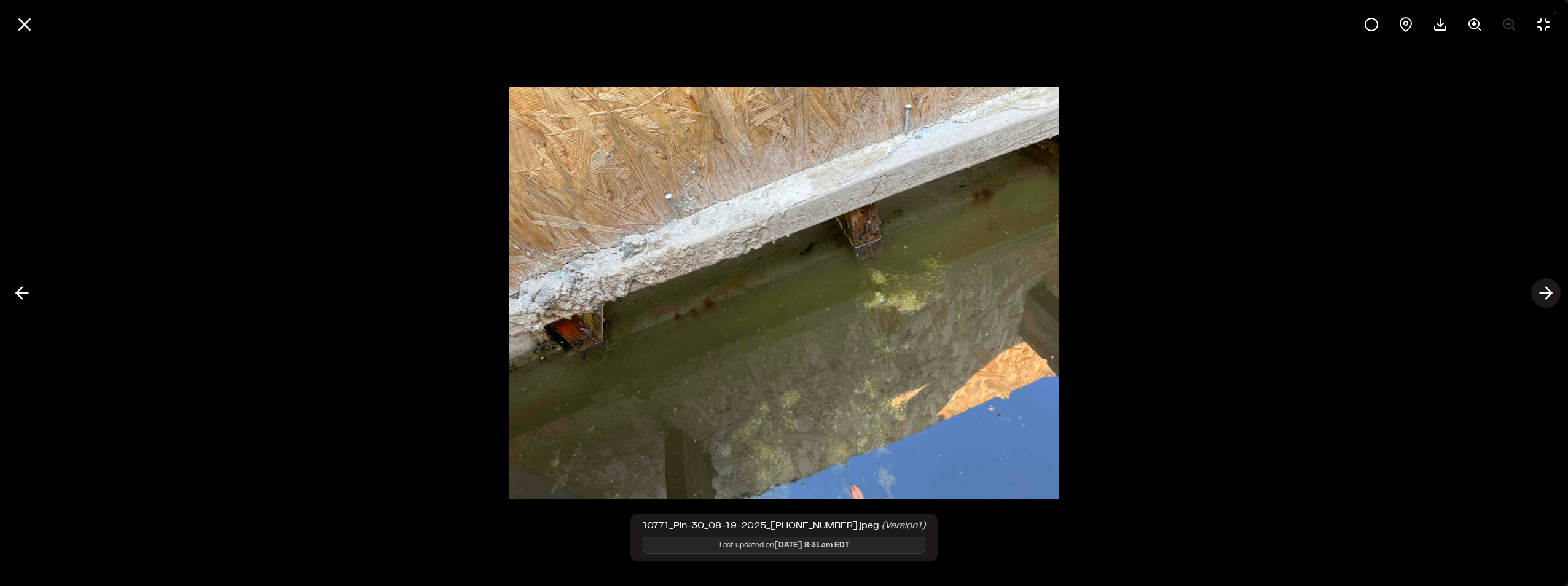
click at [1541, 294] on icon at bounding box center [1546, 293] width 20 height 21
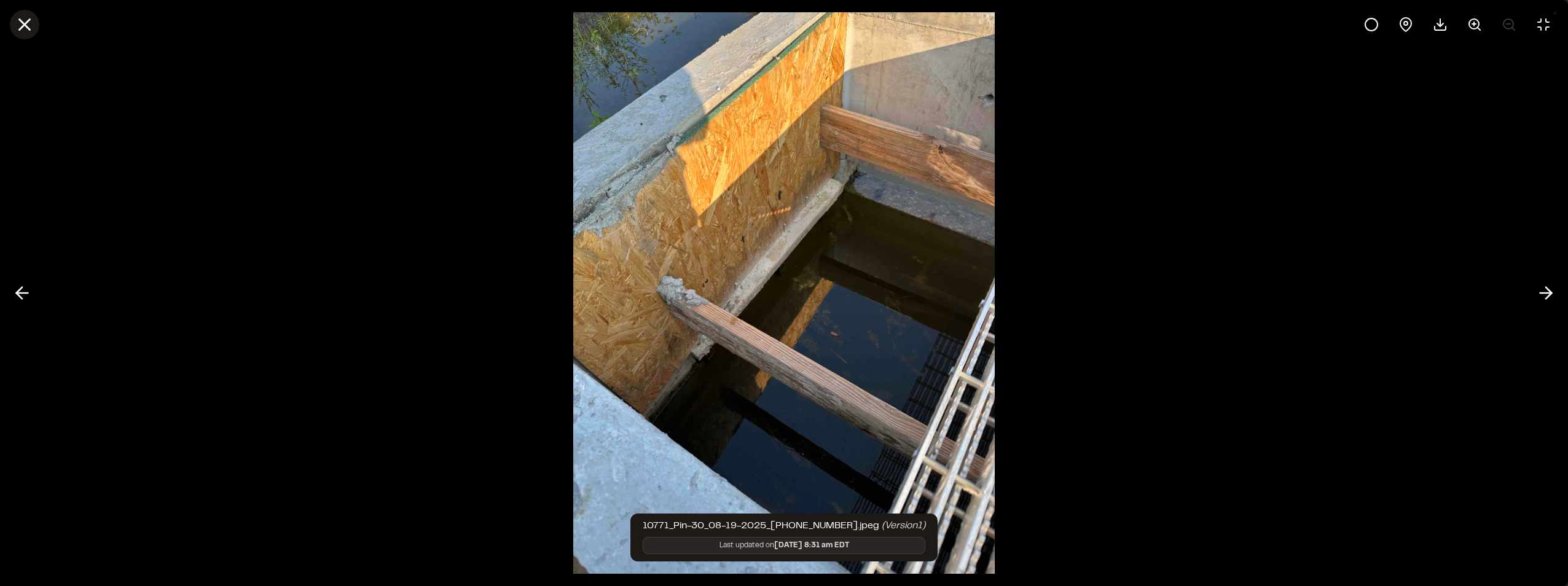
click at [28, 27] on icon at bounding box center [24, 24] width 21 height 21
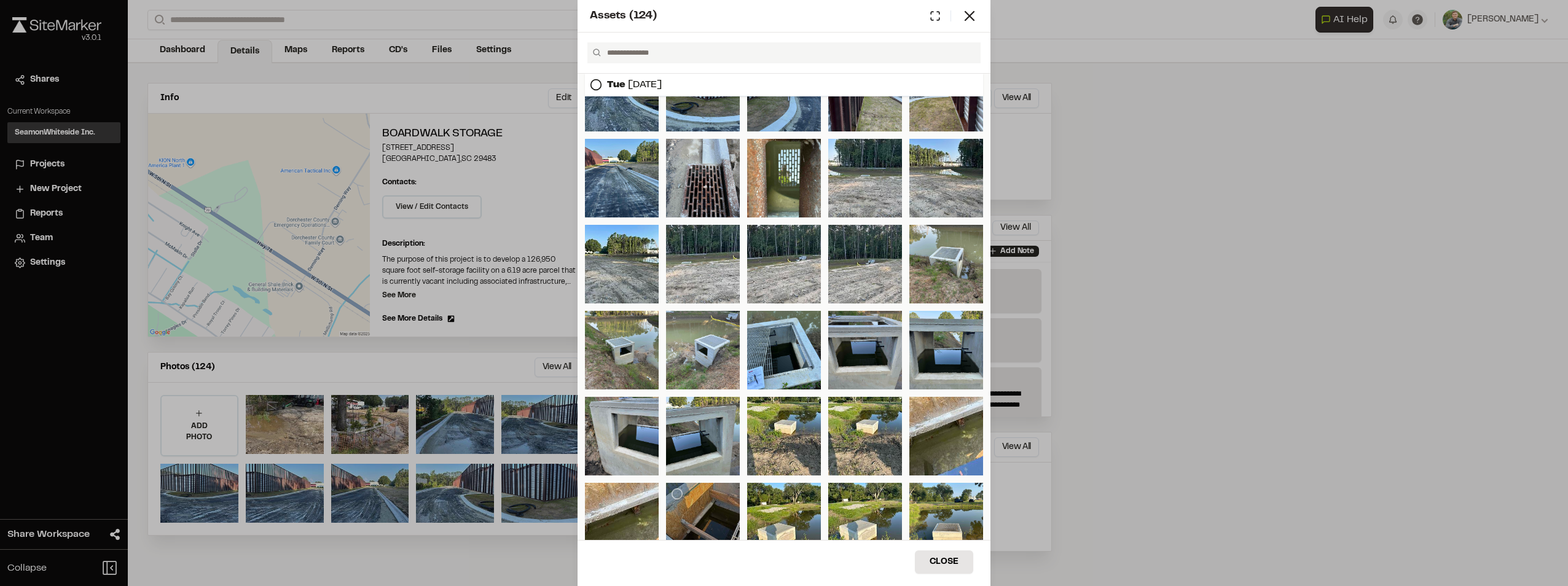
click at [715, 522] on div at bounding box center [702, 522] width 73 height 79
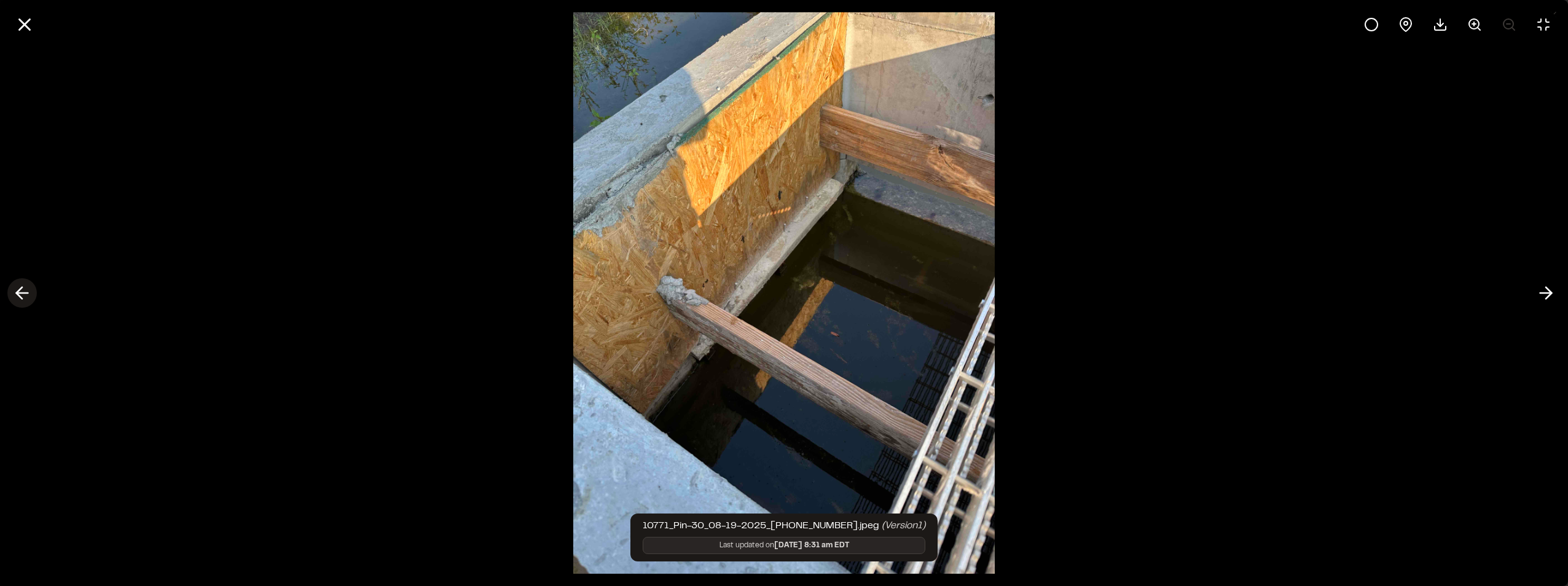
click at [25, 291] on icon at bounding box center [22, 293] width 20 height 21
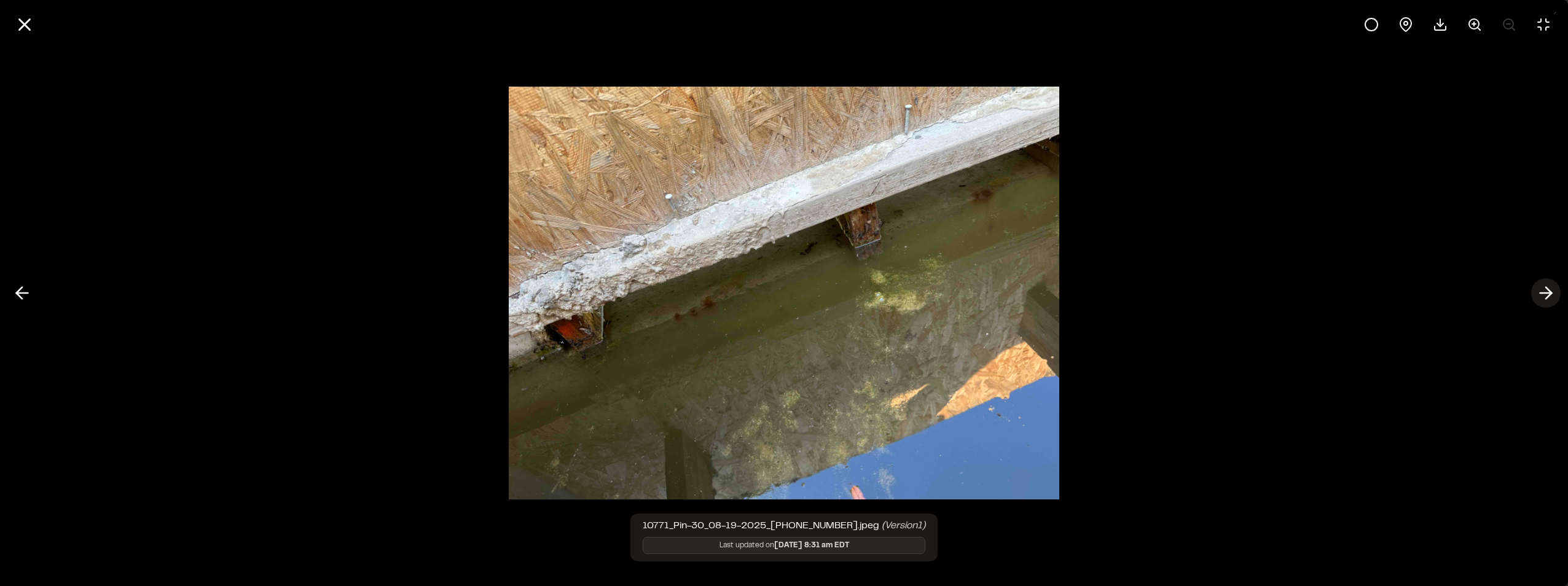
click at [1552, 290] on icon at bounding box center [1546, 293] width 20 height 21
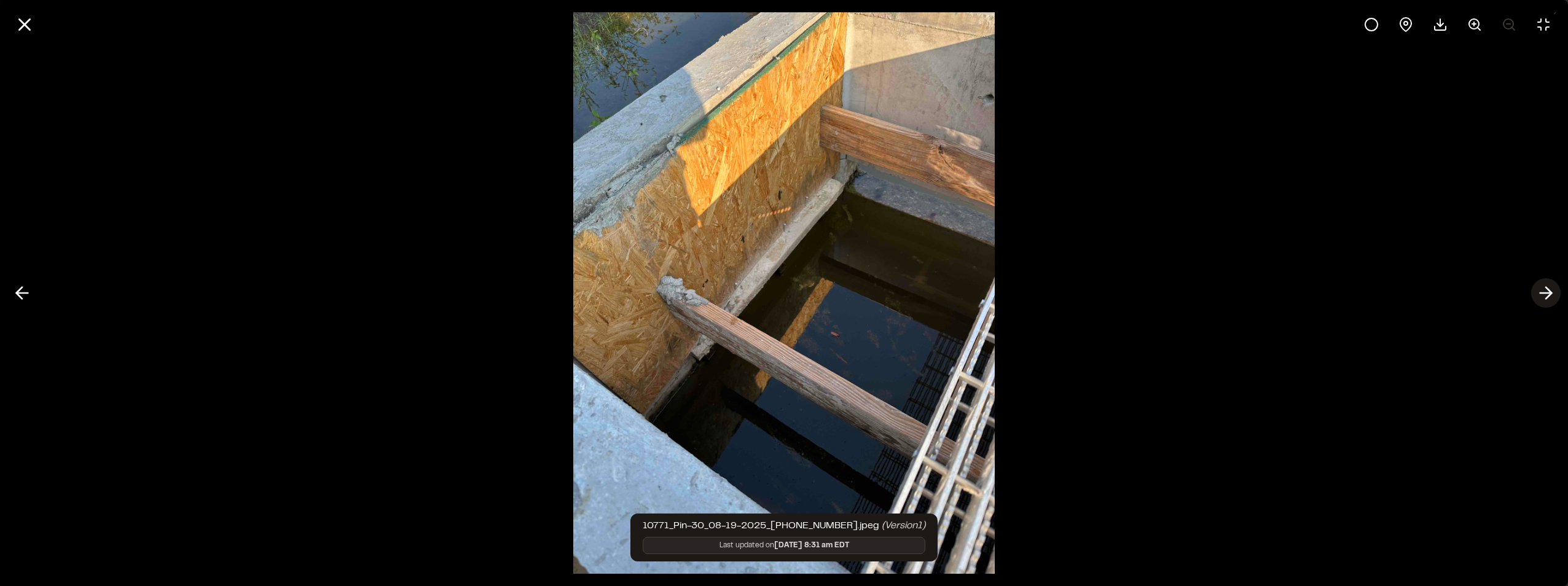
click at [1547, 289] on polyline at bounding box center [1548, 293] width 5 height 12
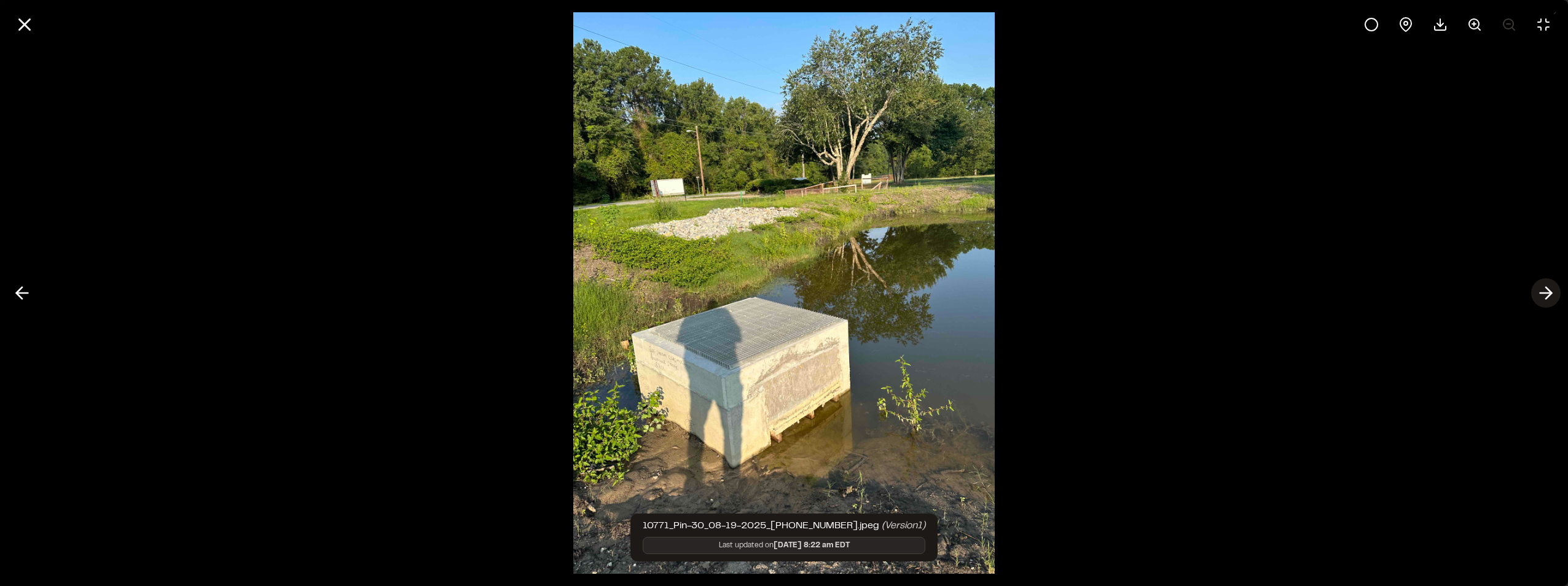
click at [1546, 289] on polyline at bounding box center [1548, 293] width 5 height 12
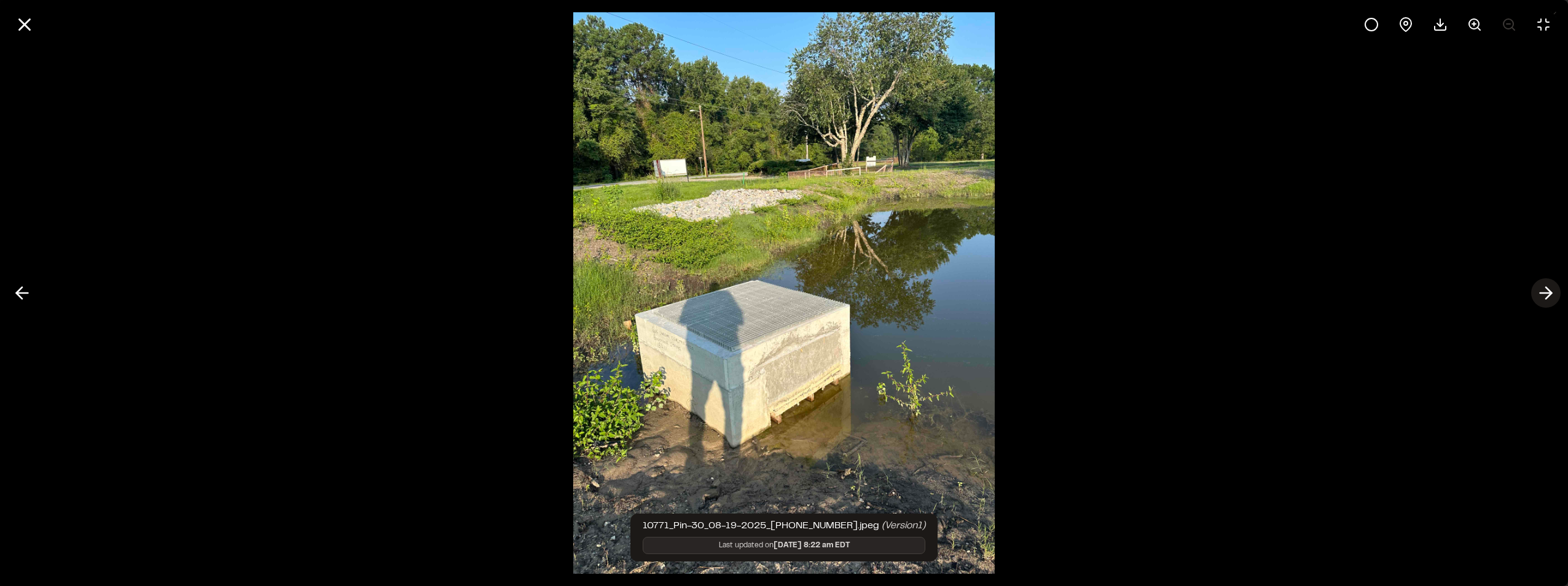
click at [1546, 289] on polyline at bounding box center [1548, 293] width 5 height 12
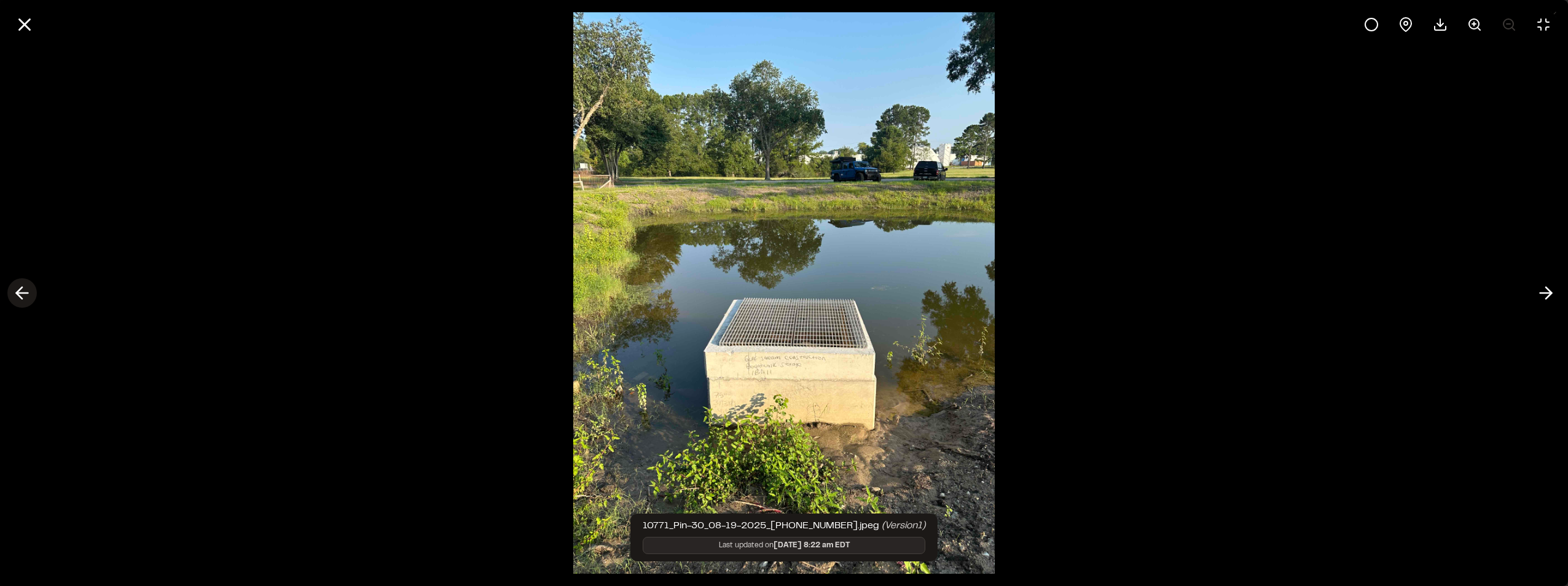
click at [22, 291] on icon at bounding box center [22, 293] width 20 height 21
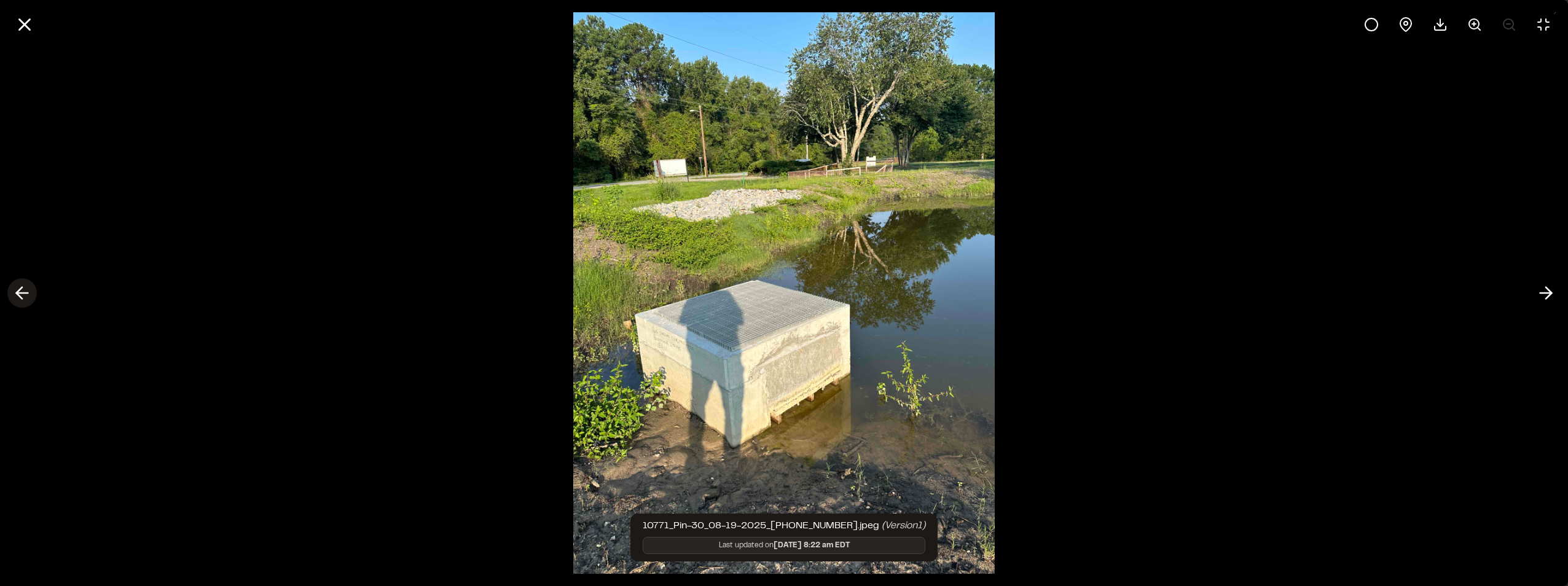
click at [22, 289] on polyline at bounding box center [19, 293] width 5 height 12
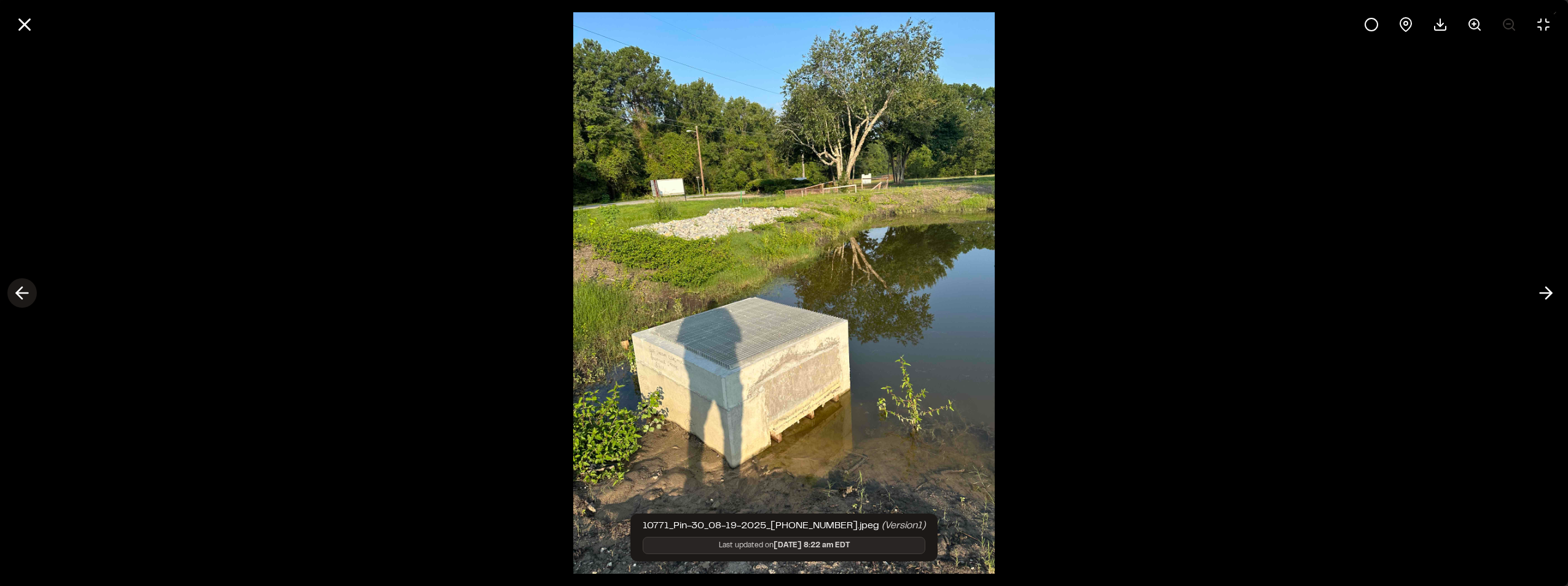
click at [22, 289] on polyline at bounding box center [19, 293] width 5 height 12
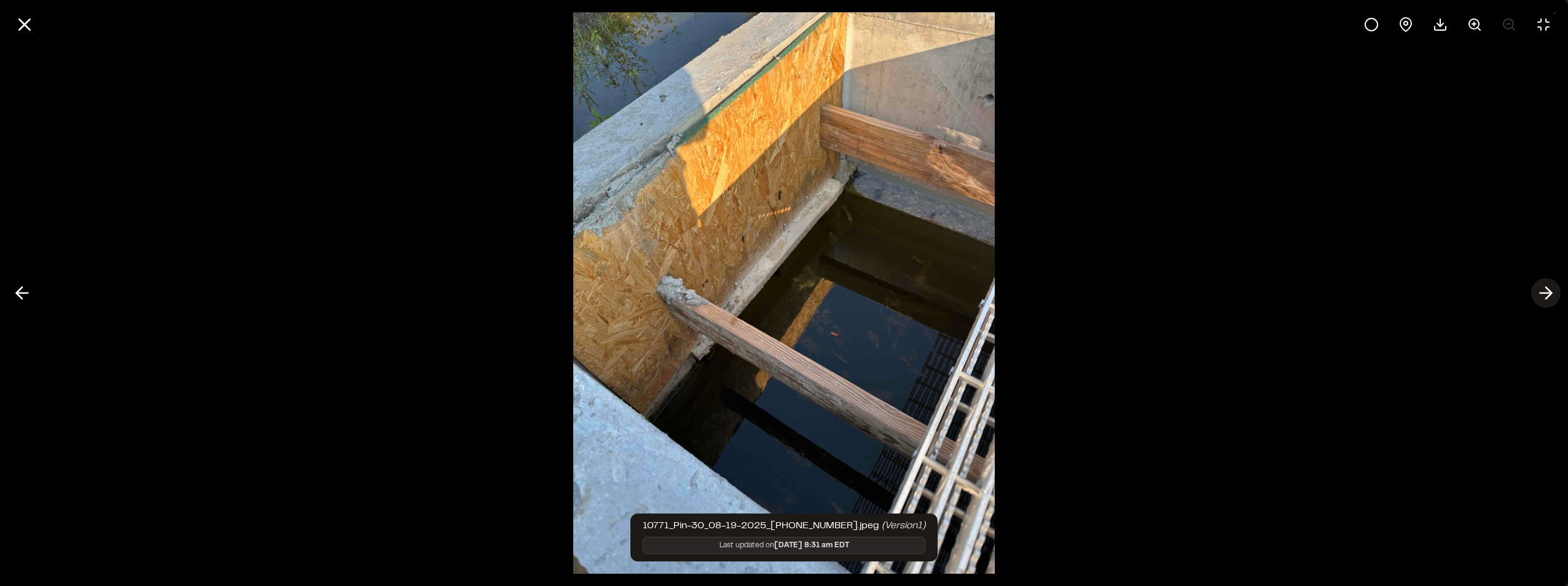
click at [1540, 291] on icon at bounding box center [1546, 293] width 20 height 21
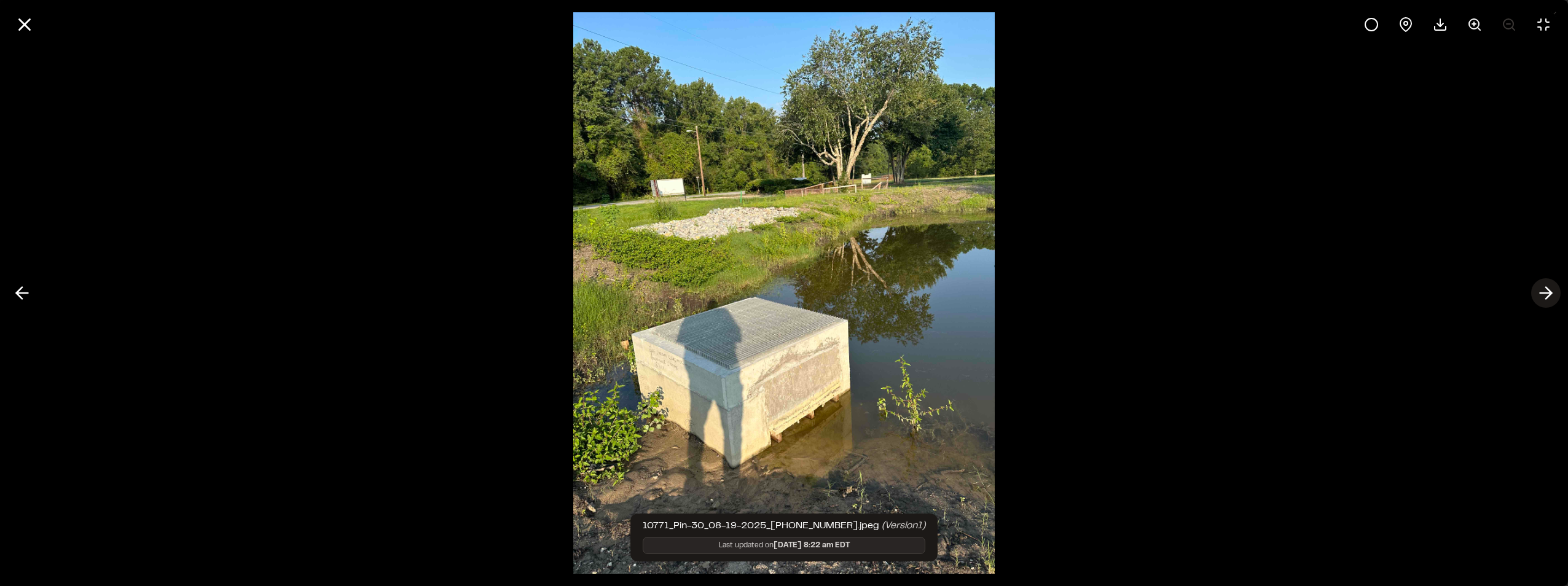
click at [1548, 295] on icon at bounding box center [1546, 293] width 20 height 21
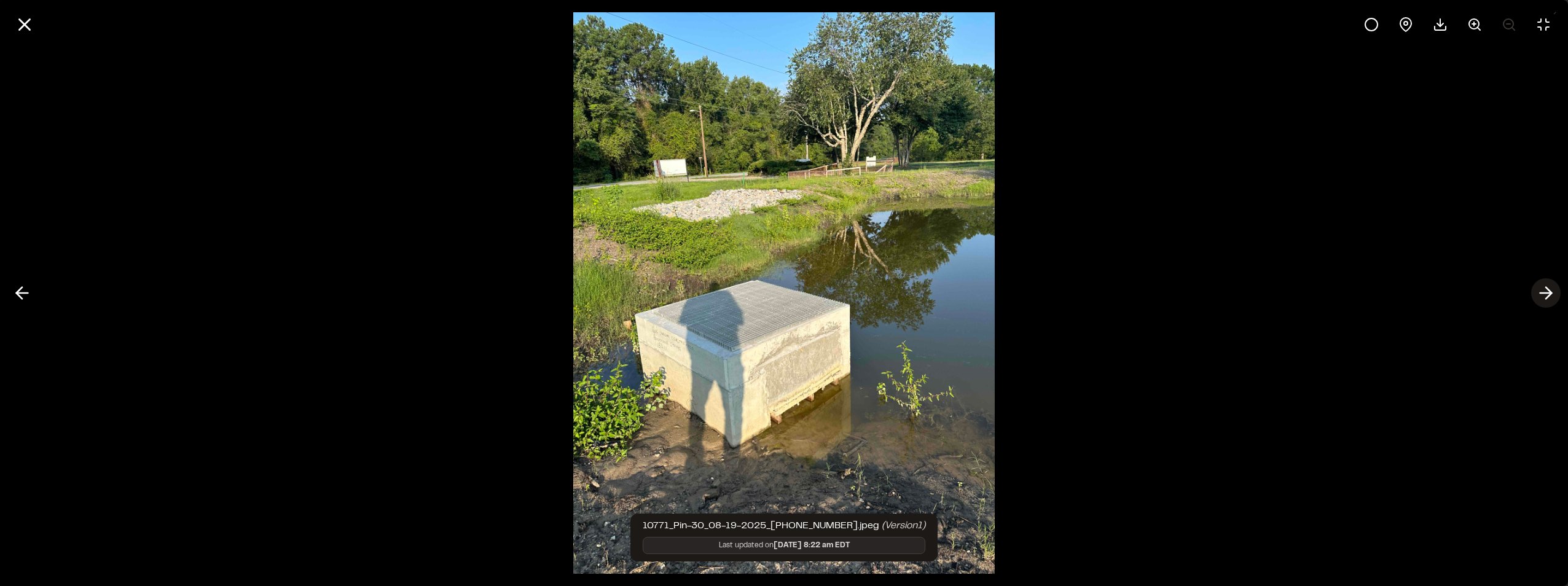
click at [1547, 295] on icon at bounding box center [1546, 293] width 20 height 21
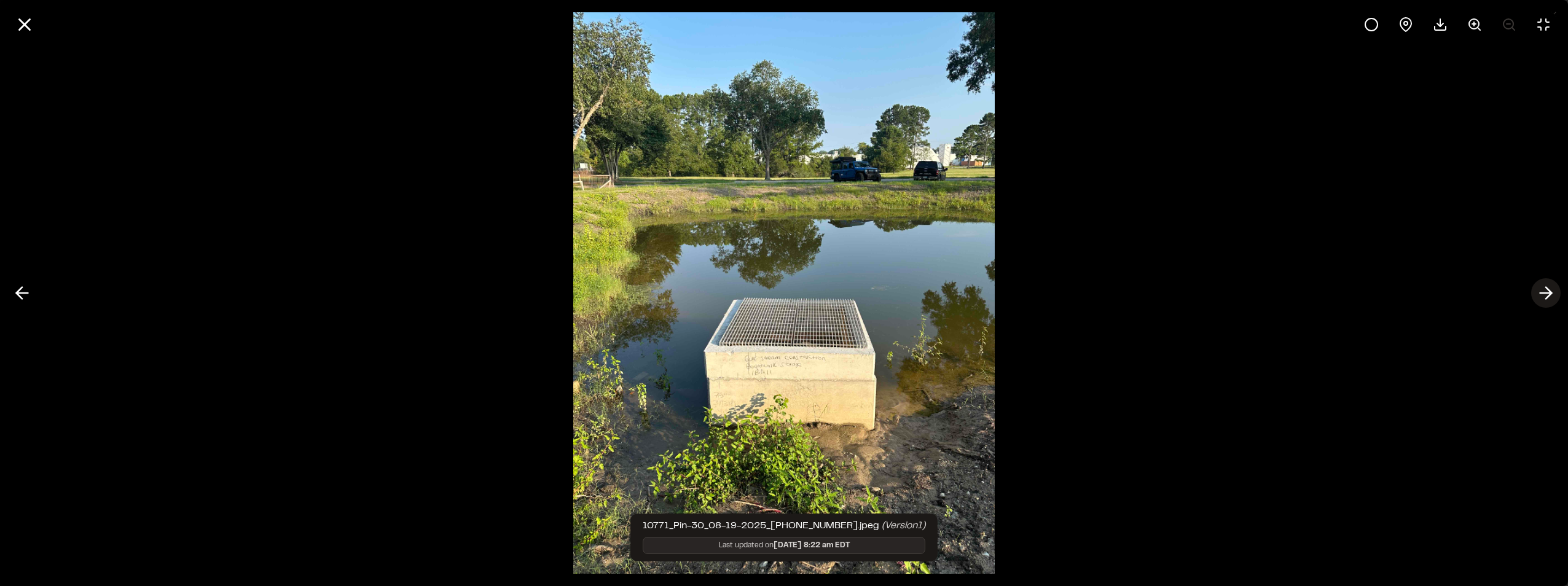
click at [1551, 289] on icon at bounding box center [1546, 293] width 20 height 21
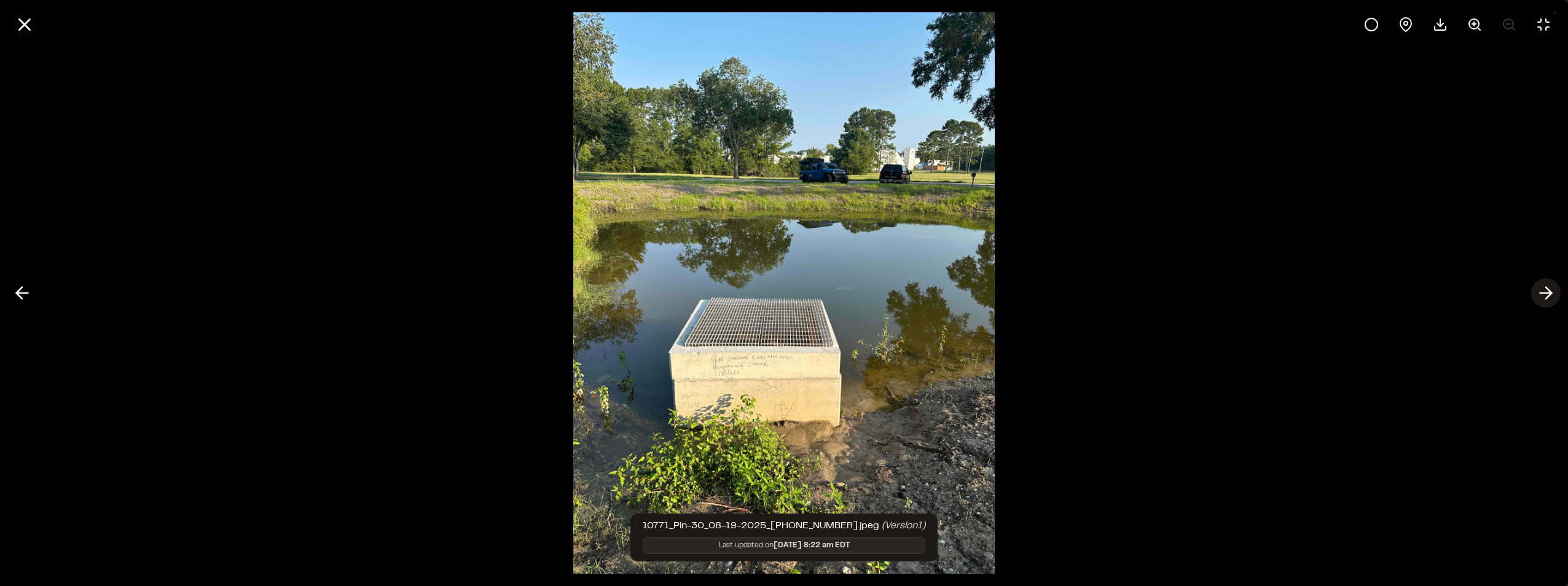
click at [1550, 289] on icon at bounding box center [1546, 293] width 20 height 21
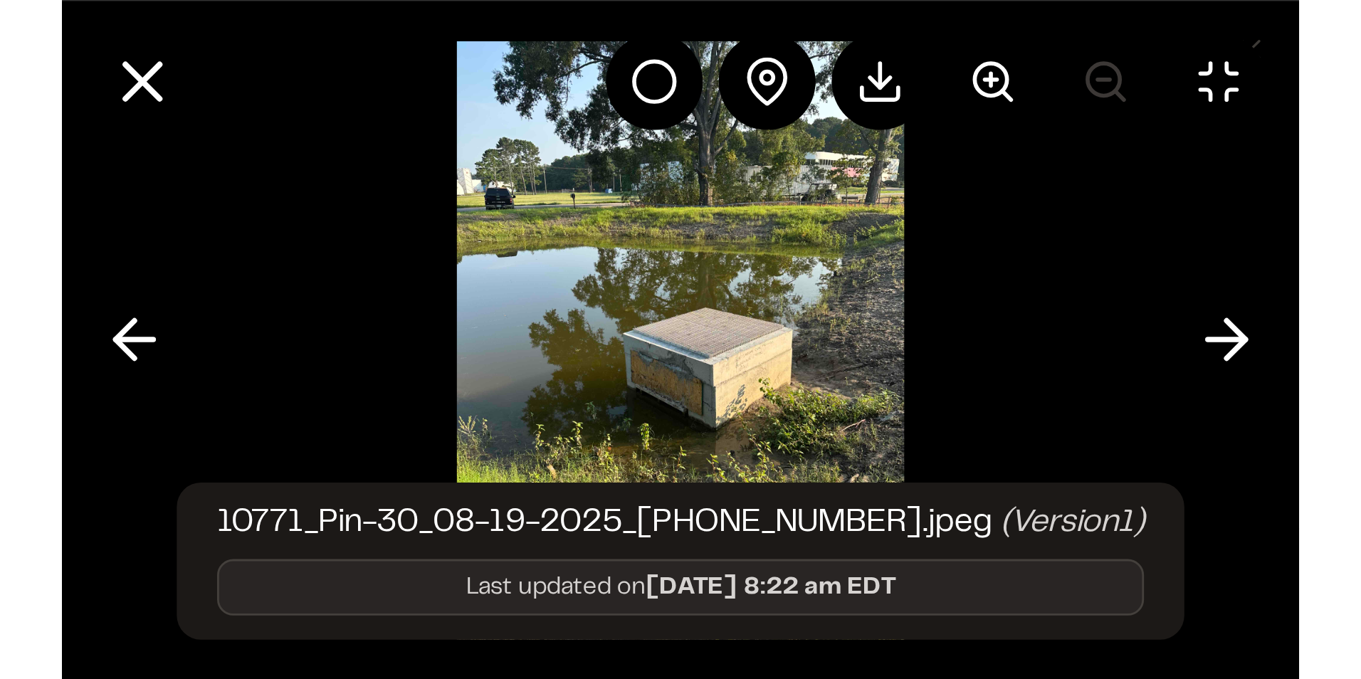
scroll to position [68, 0]
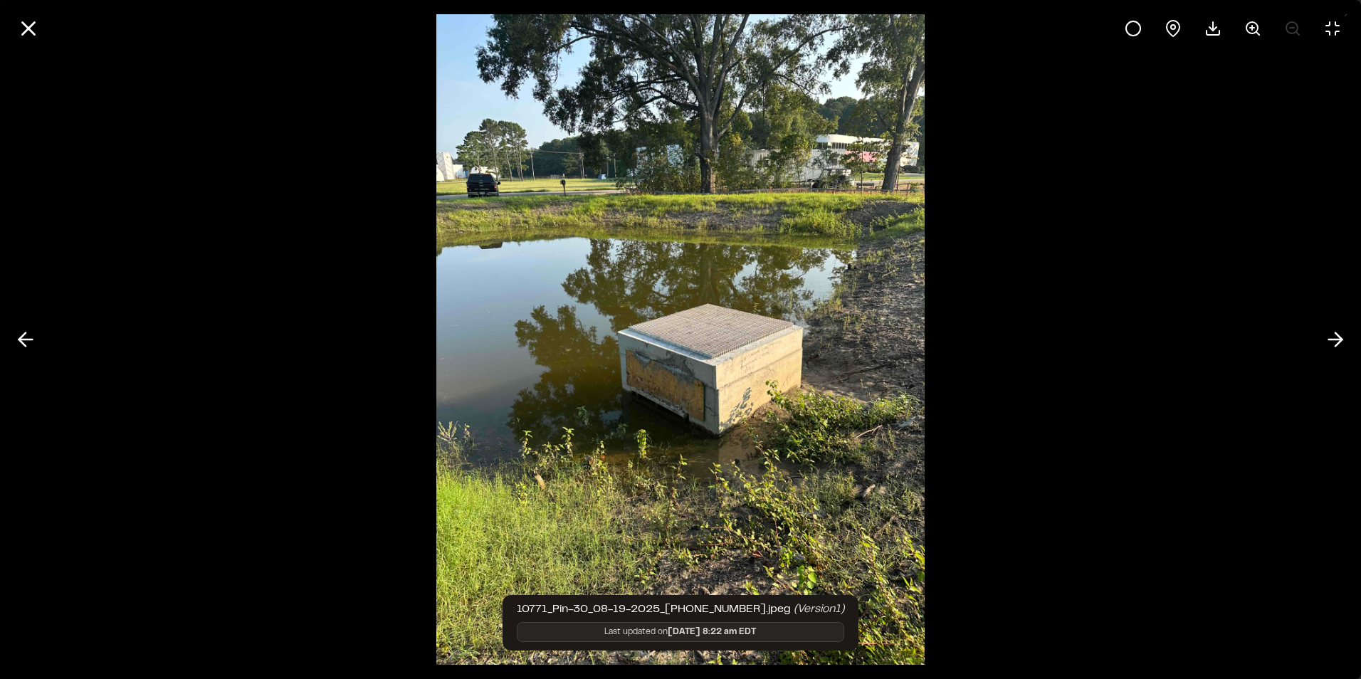
click at [651, 325] on img at bounding box center [680, 339] width 488 height 679
click at [8, 24] on div at bounding box center [680, 28] width 1361 height 57
click at [25, 26] on line at bounding box center [29, 29] width 12 height 12
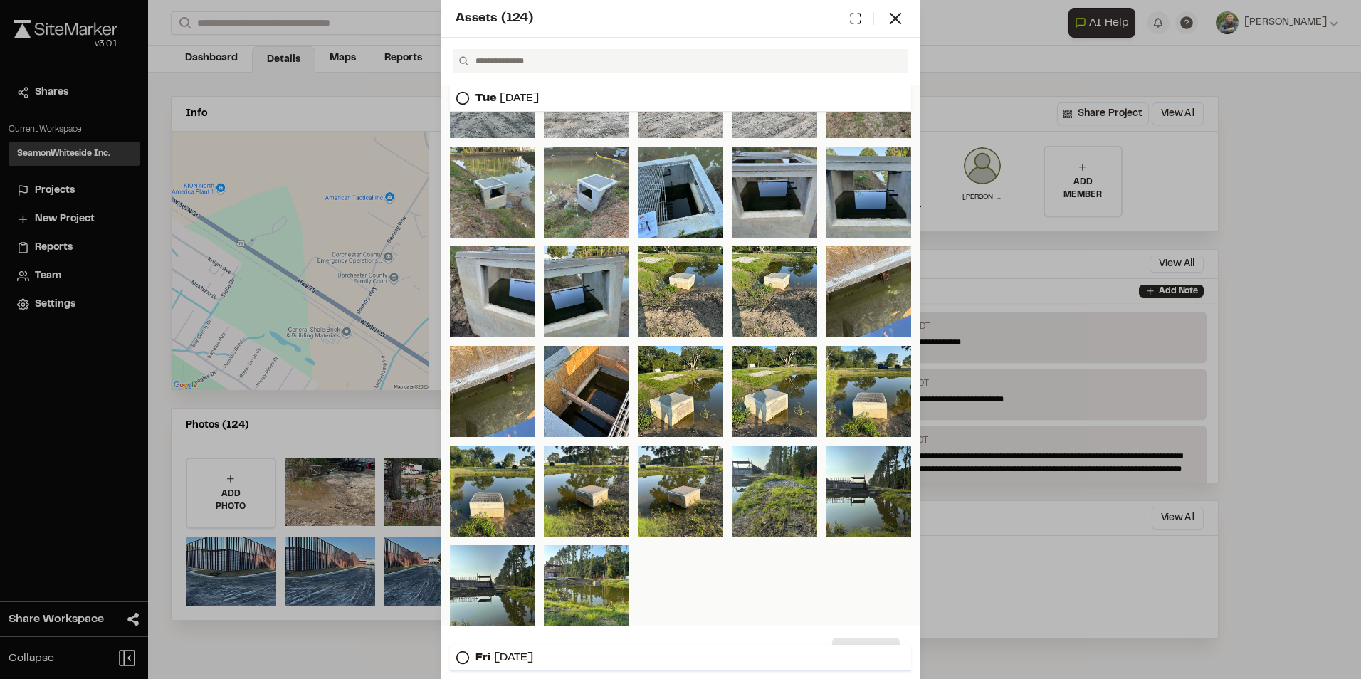
scroll to position [427, 0]
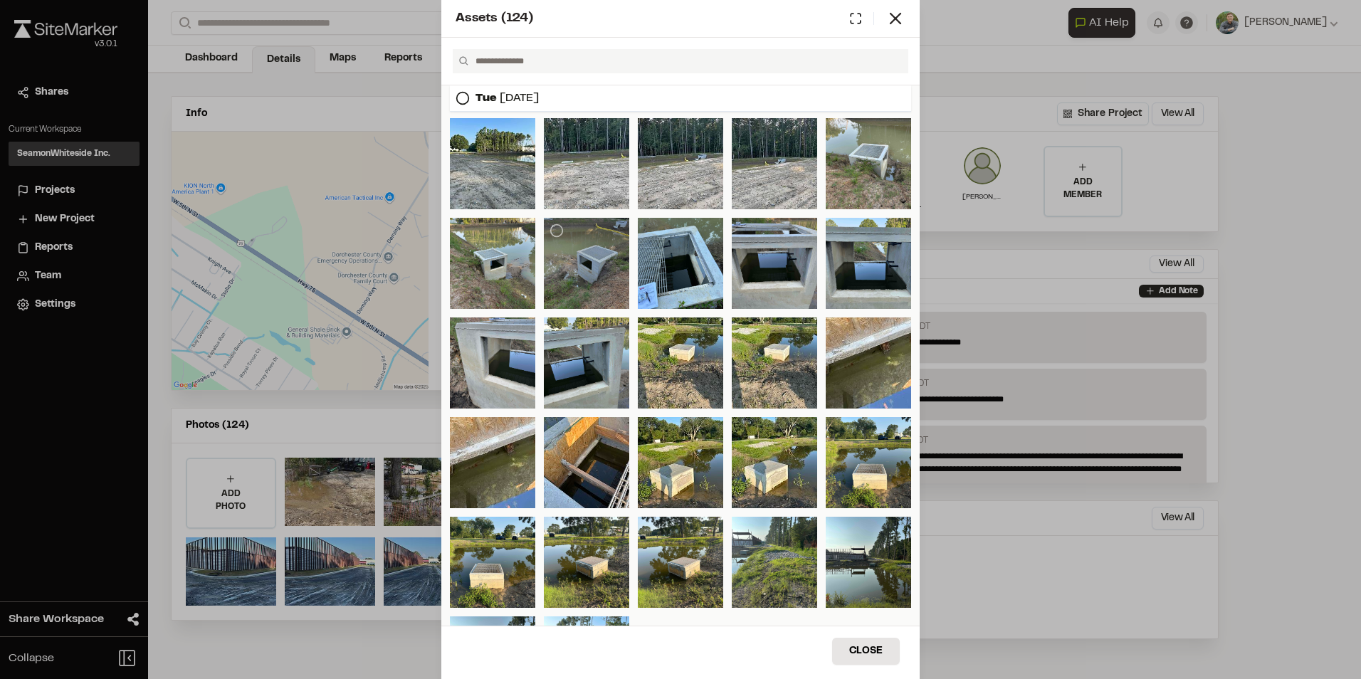
click at [590, 277] on div at bounding box center [586, 263] width 85 height 91
